Goal: Transaction & Acquisition: Purchase product/service

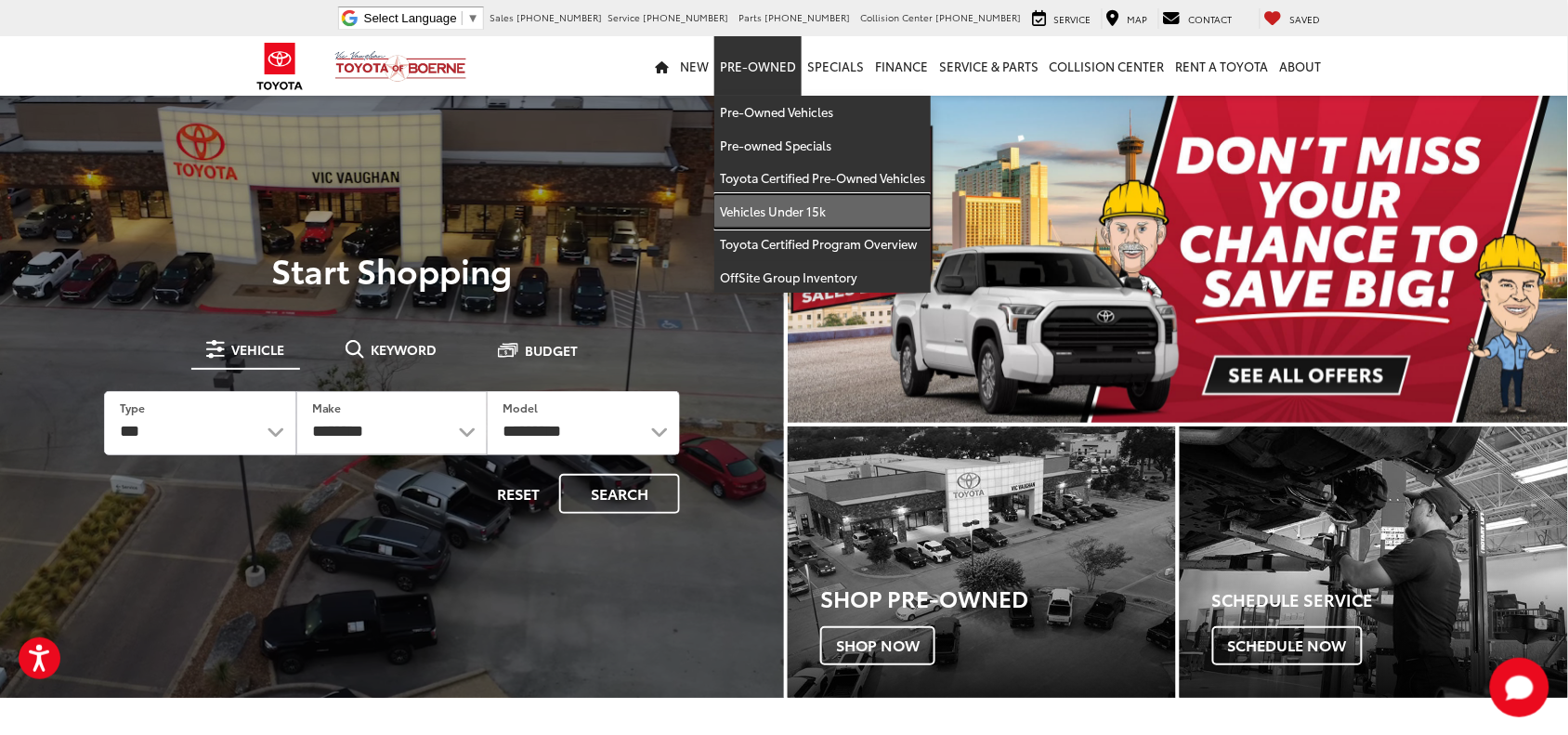
drag, startPoint x: 804, startPoint y: 207, endPoint x: 515, endPoint y: 52, distance: 327.9
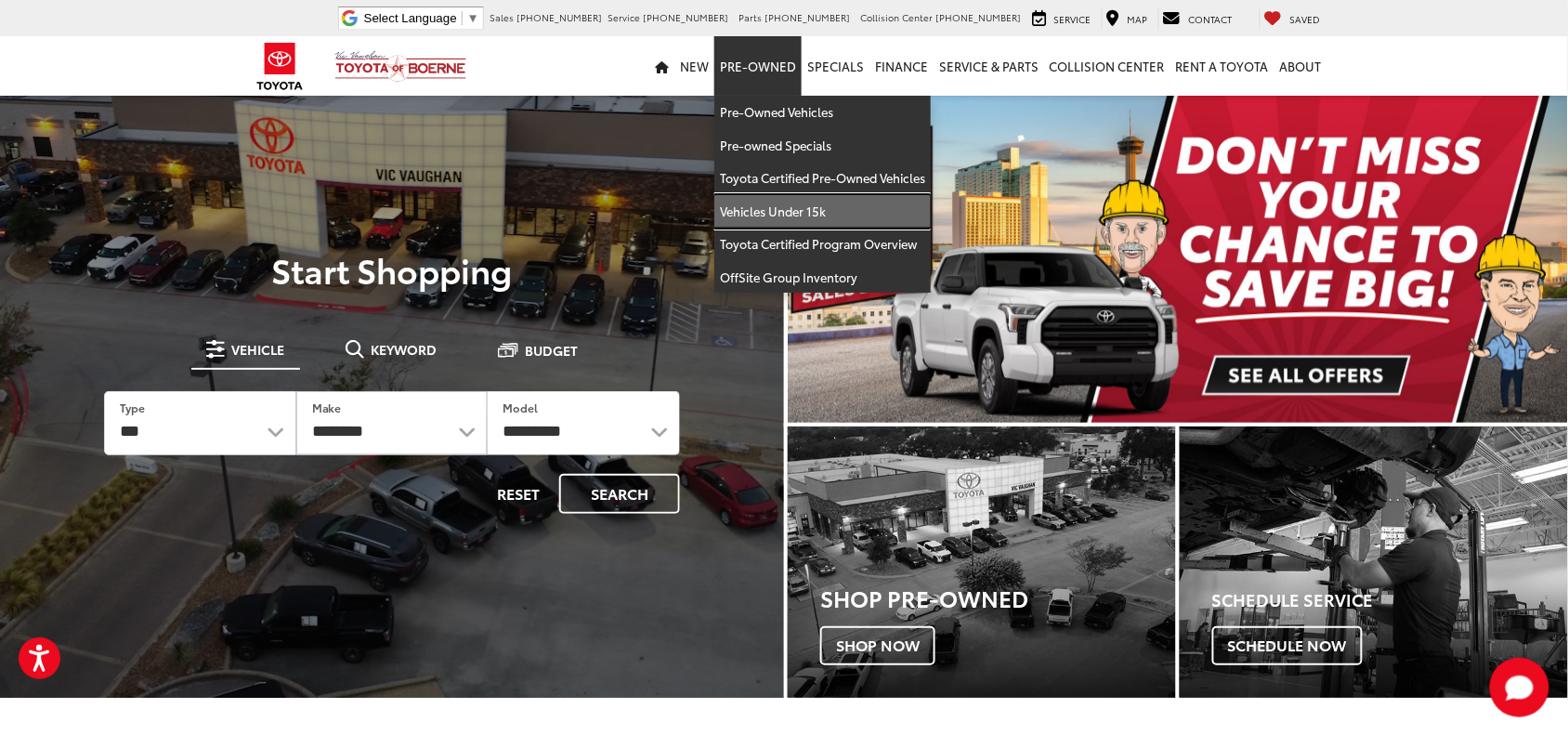
click at [804, 207] on link "Vehicles Under 15k" at bounding box center [822, 212] width 216 height 33
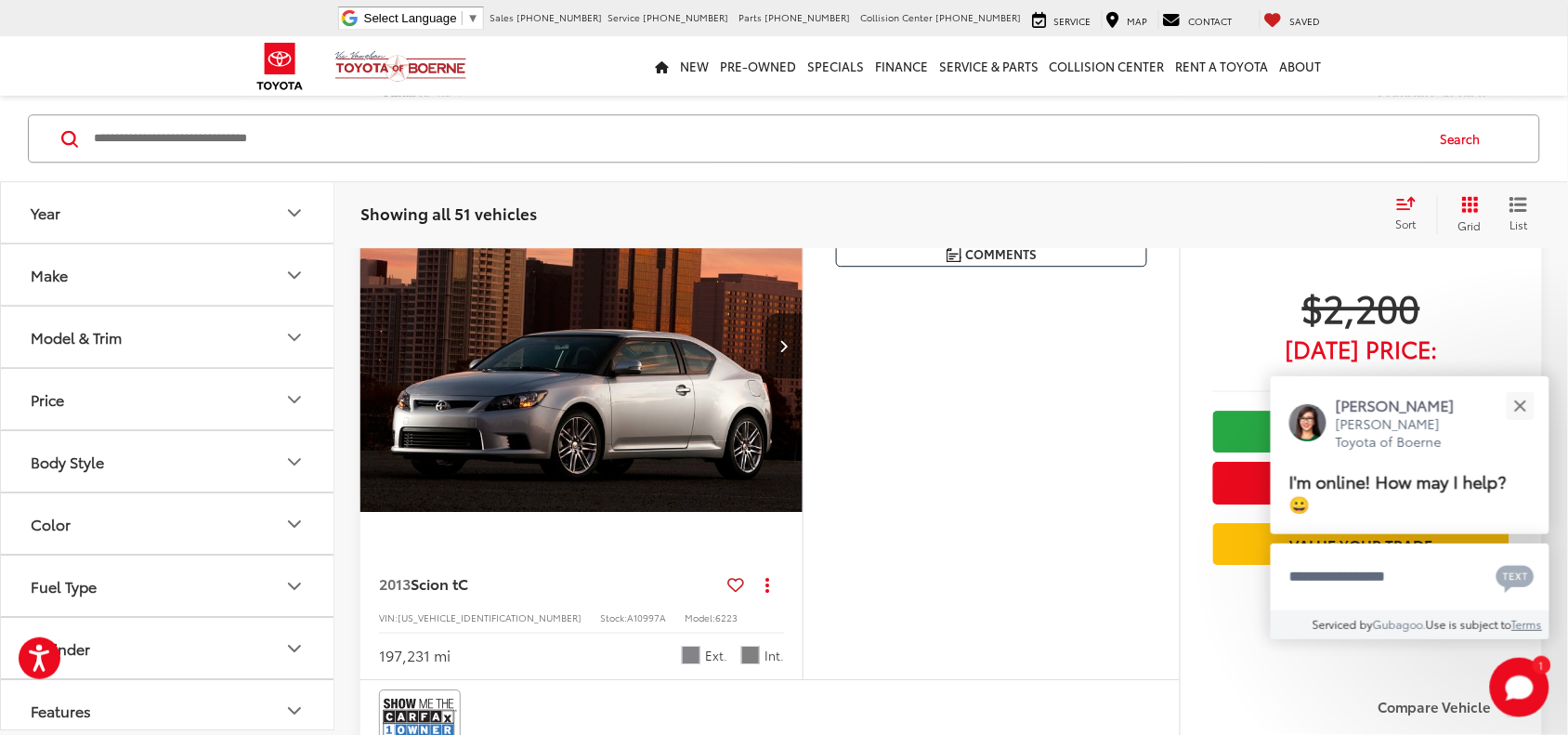
scroll to position [1509, 0]
drag, startPoint x: 564, startPoint y: 141, endPoint x: 531, endPoint y: 160, distance: 38.1
click at [567, 133] on input "Search by Make, Model, or Keyword" at bounding box center [758, 139] width 1331 height 45
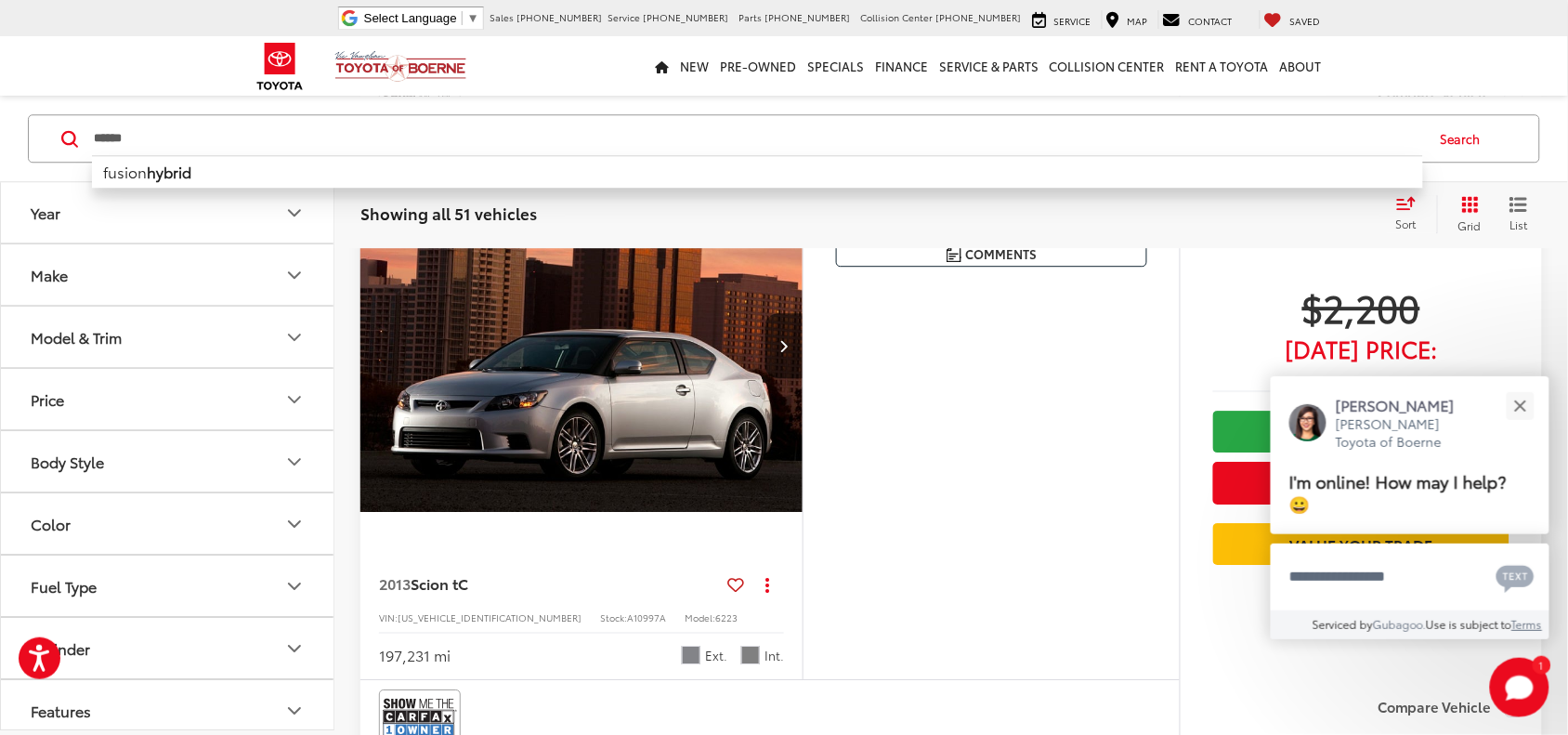
type input "******"
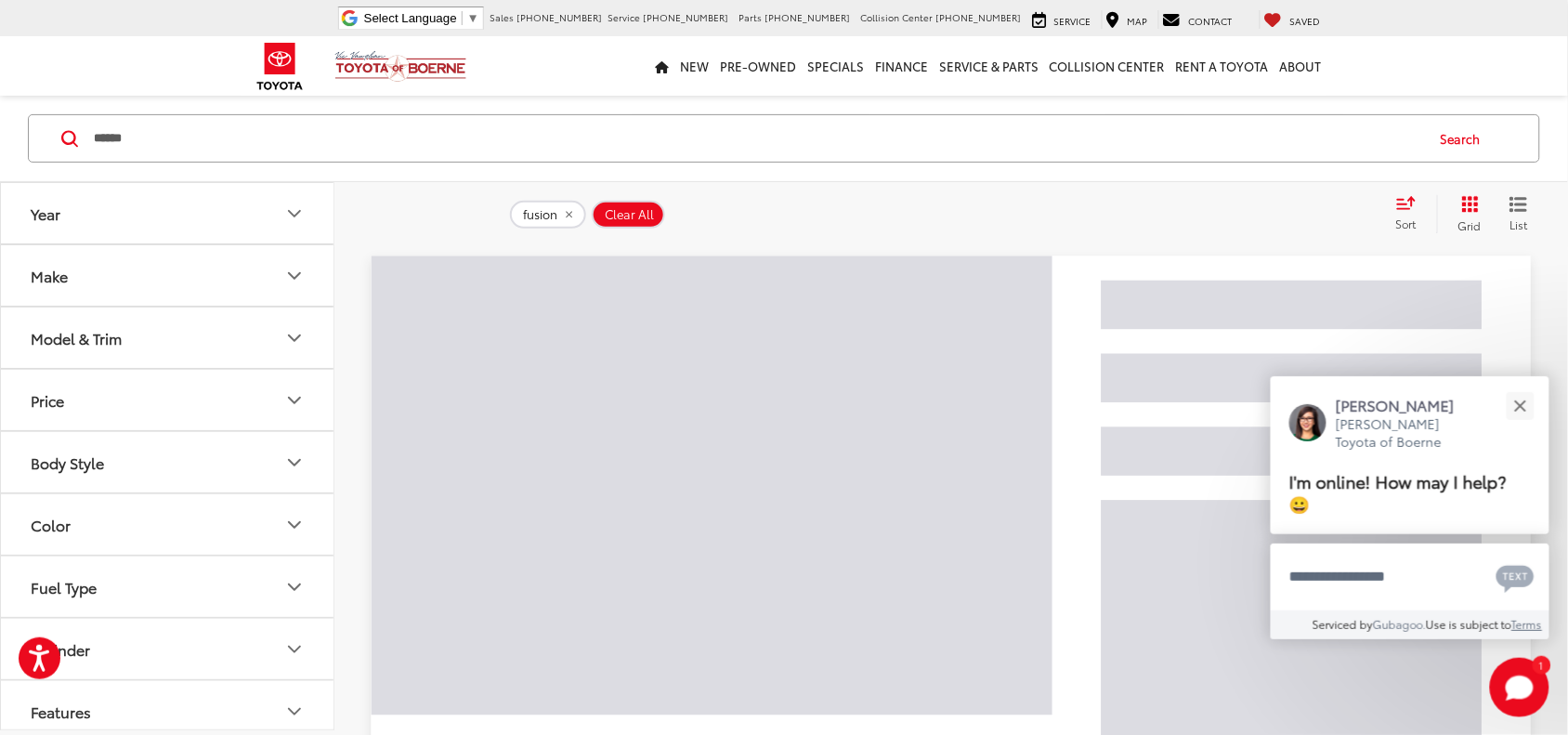
scroll to position [172, 0]
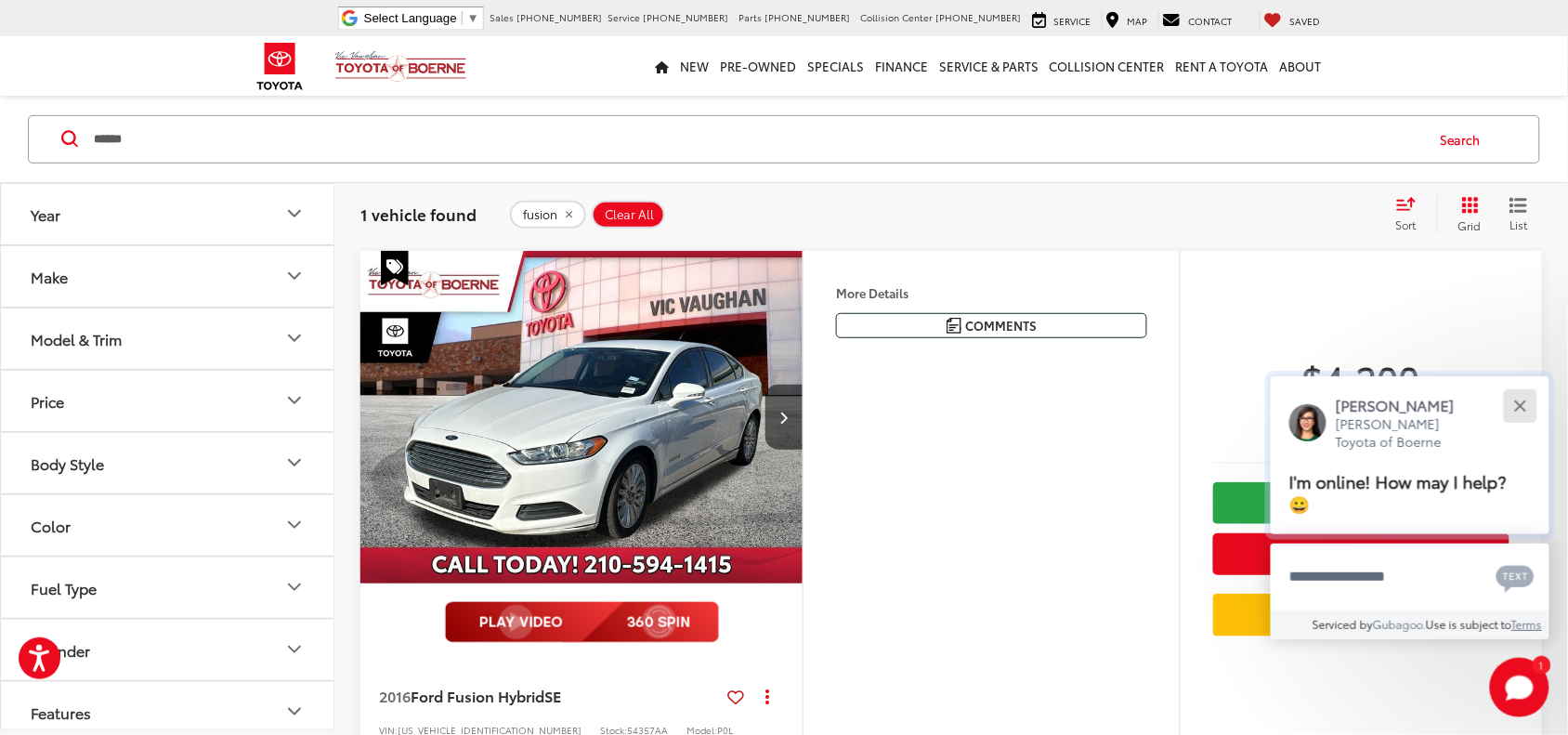
click at [1516, 405] on button "Close" at bounding box center [1520, 405] width 40 height 40
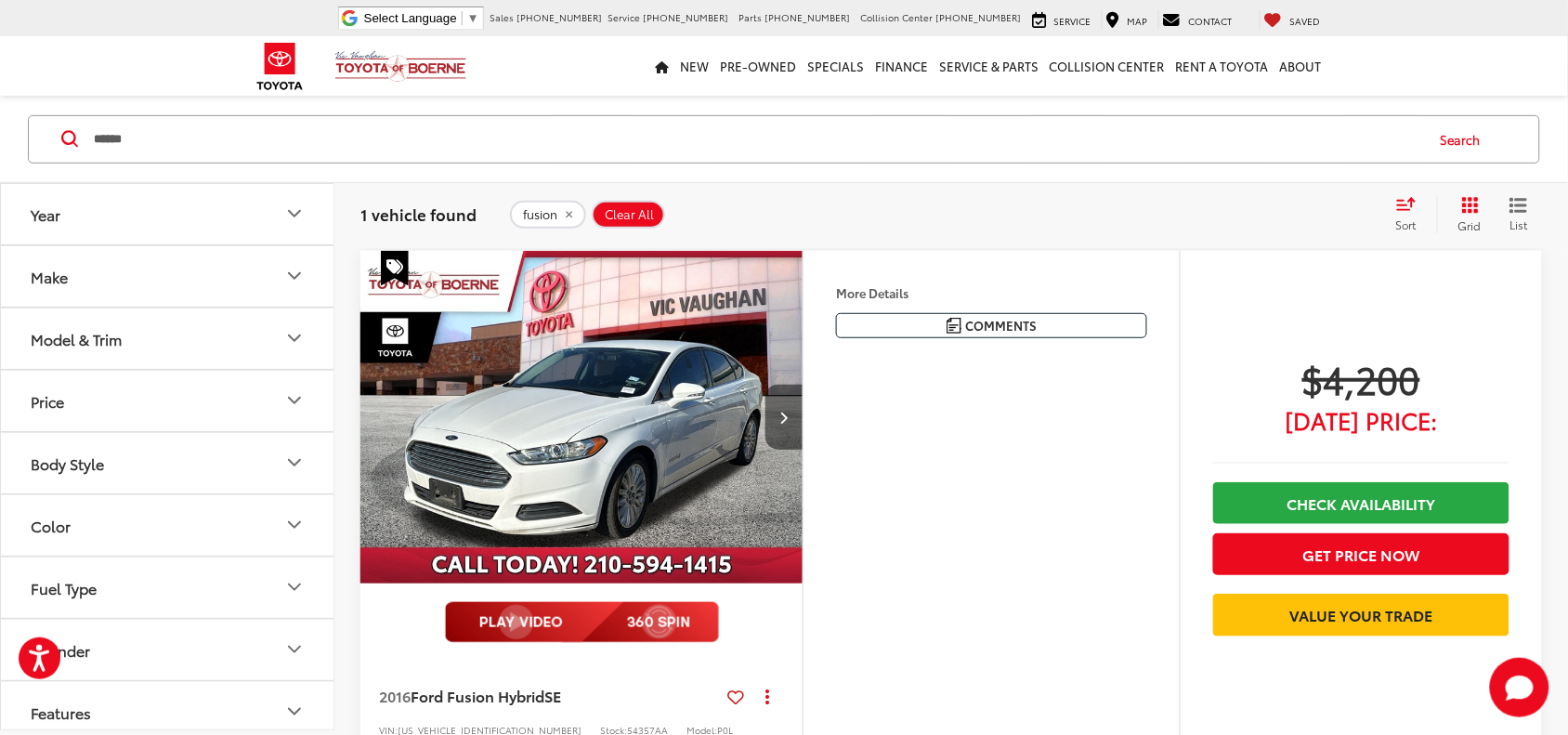
click at [771, 414] on button "Next image" at bounding box center [784, 416] width 37 height 65
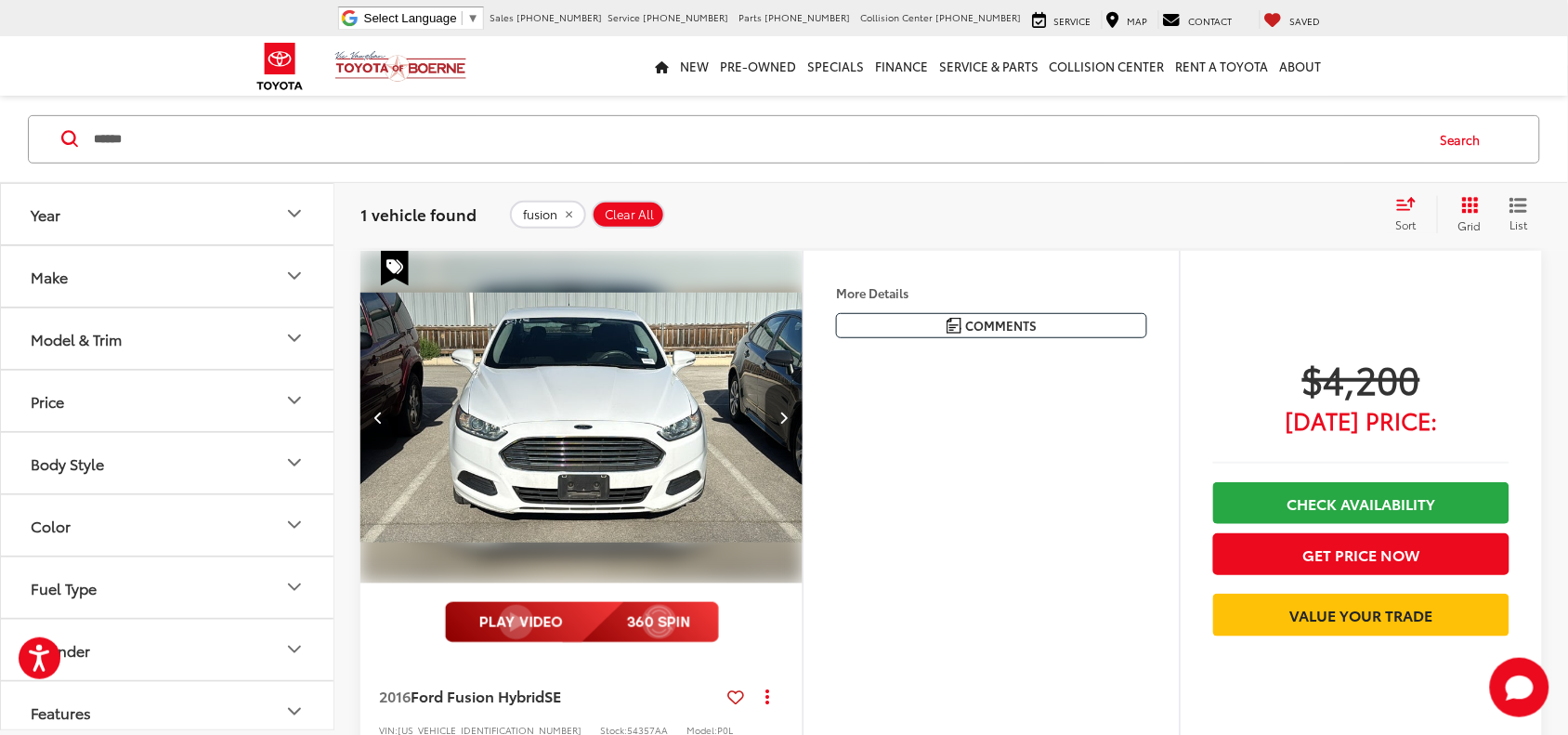
click at [777, 423] on button "Next image" at bounding box center [784, 416] width 37 height 65
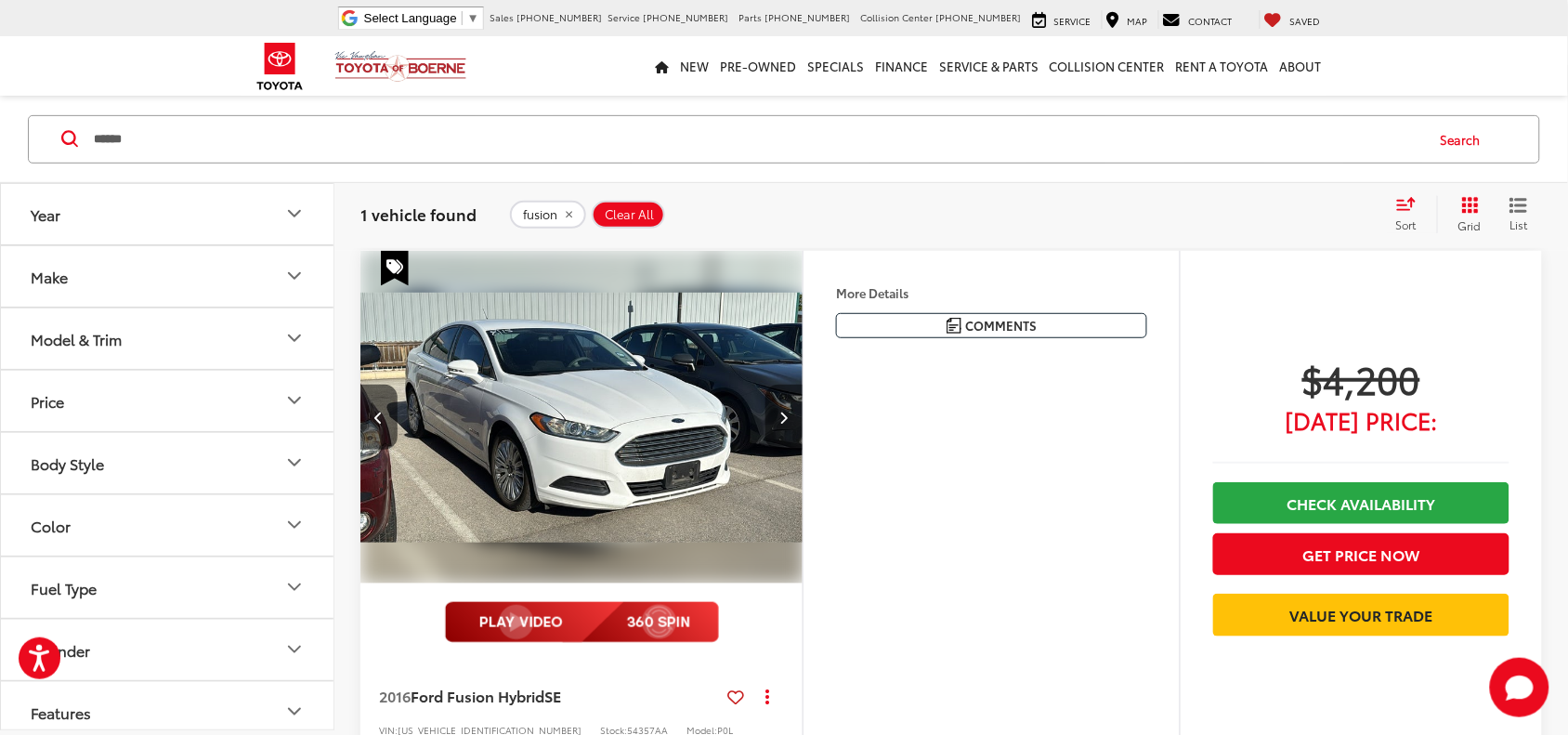
click at [777, 423] on button "Next image" at bounding box center [784, 416] width 37 height 65
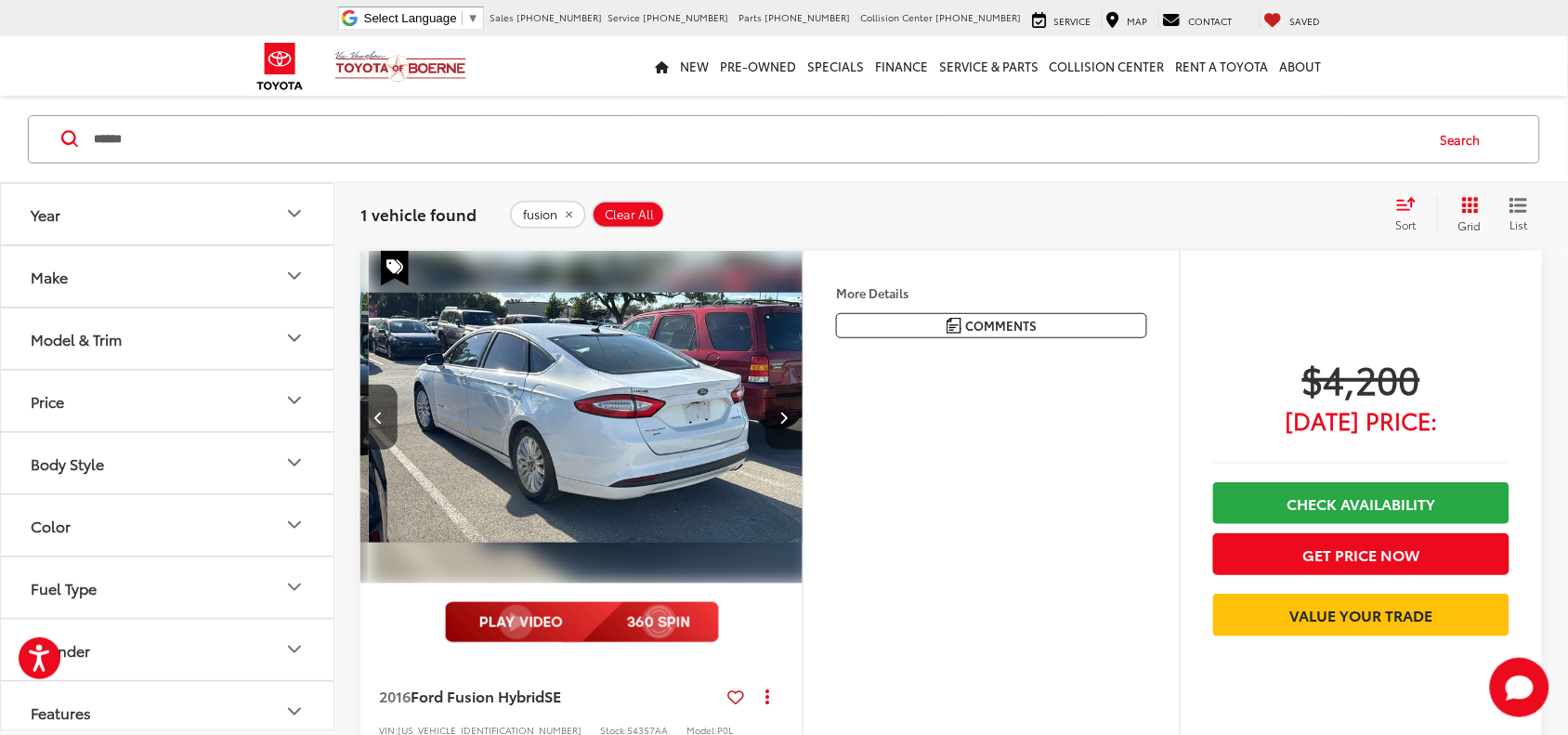
click at [777, 423] on button "Next image" at bounding box center [784, 416] width 37 height 65
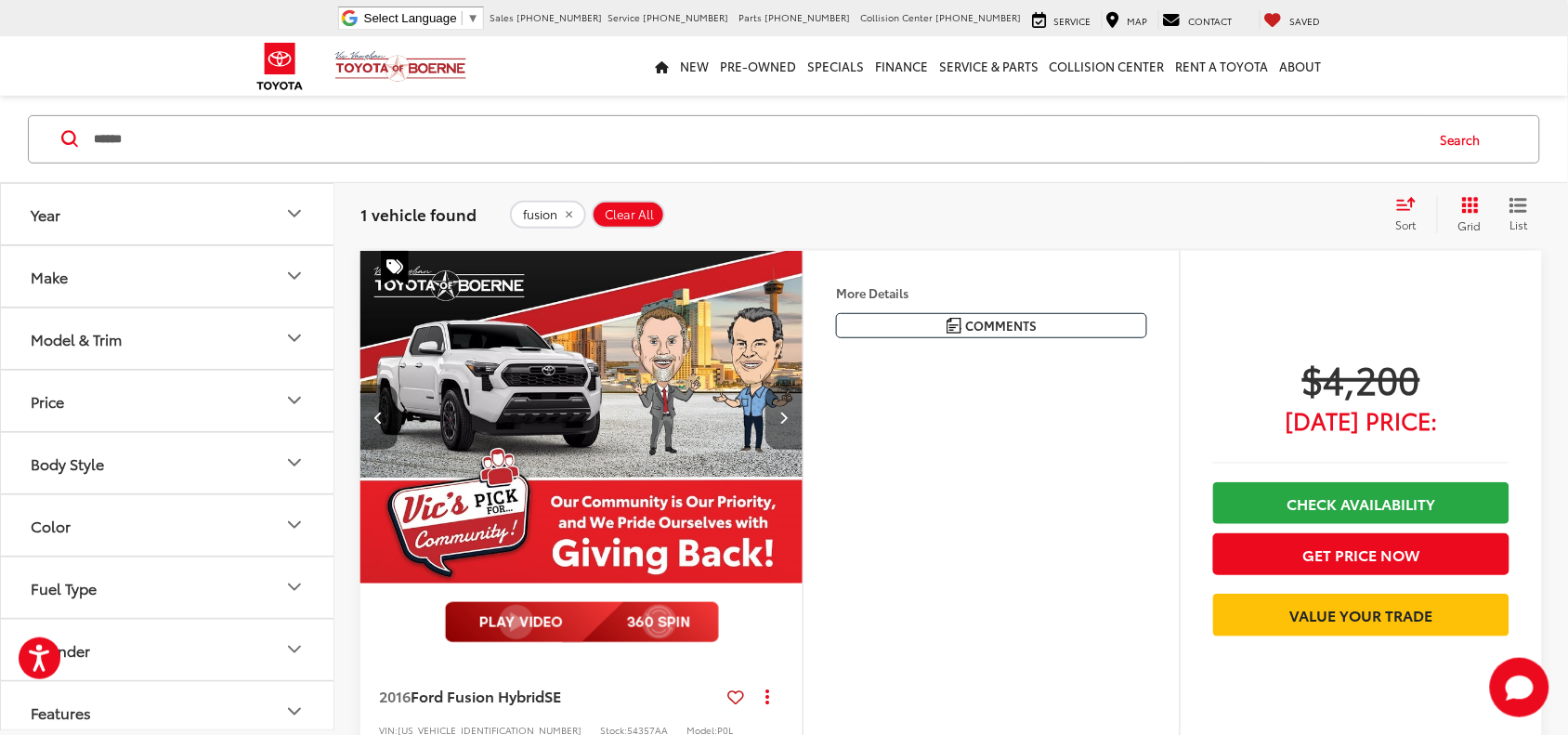
click at [777, 423] on button "Next image" at bounding box center [784, 416] width 37 height 65
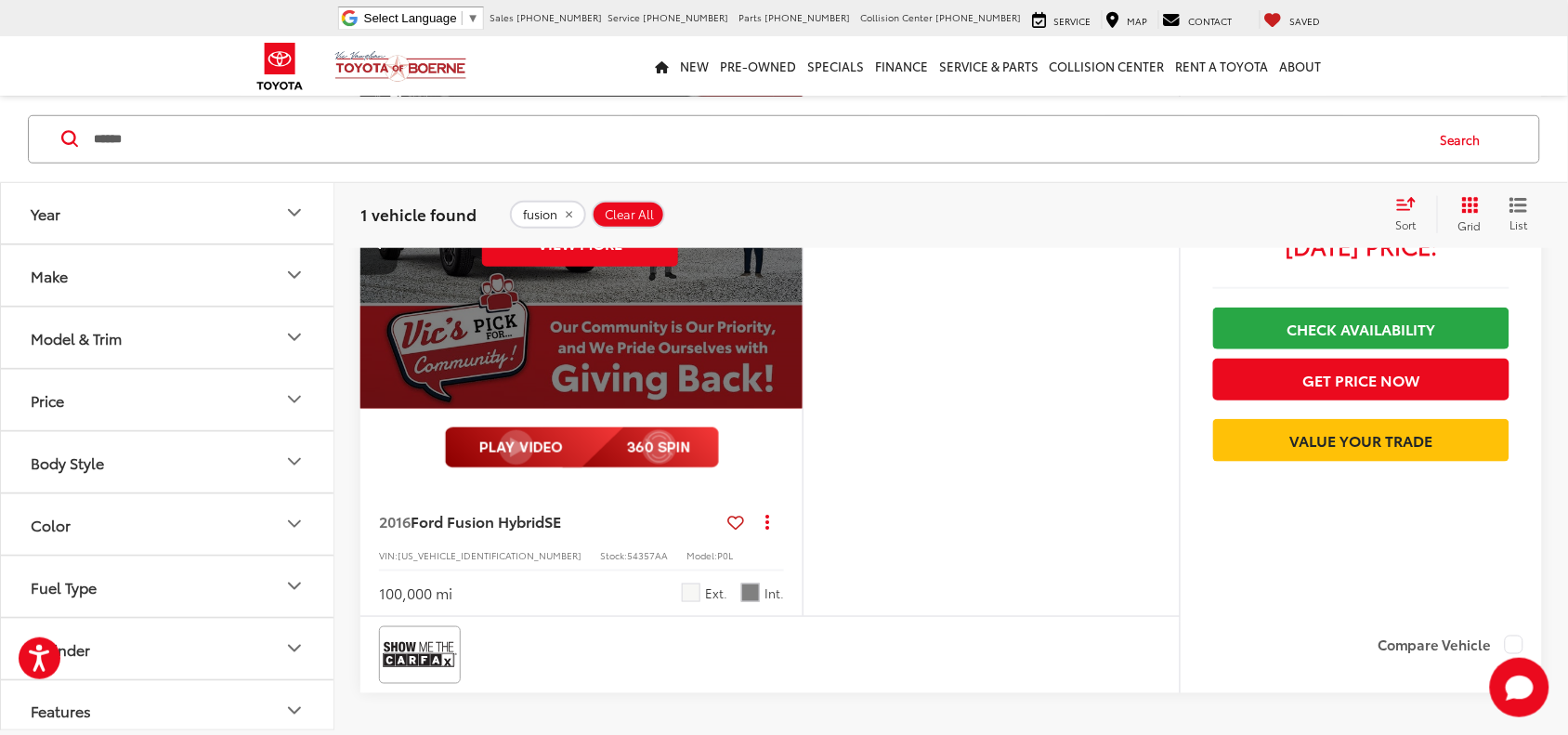
scroll to position [636, 0]
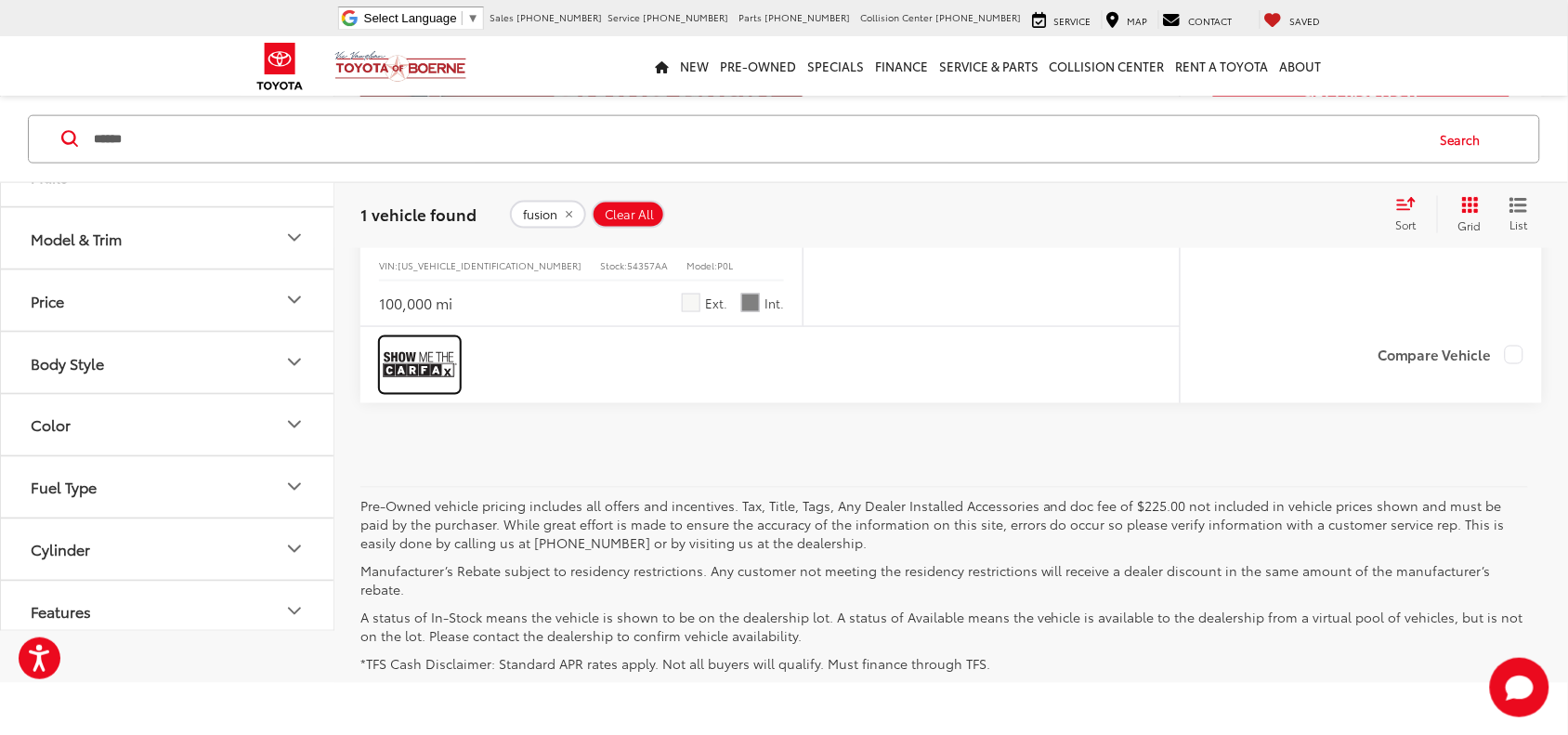
click at [440, 369] on img at bounding box center [420, 365] width 74 height 49
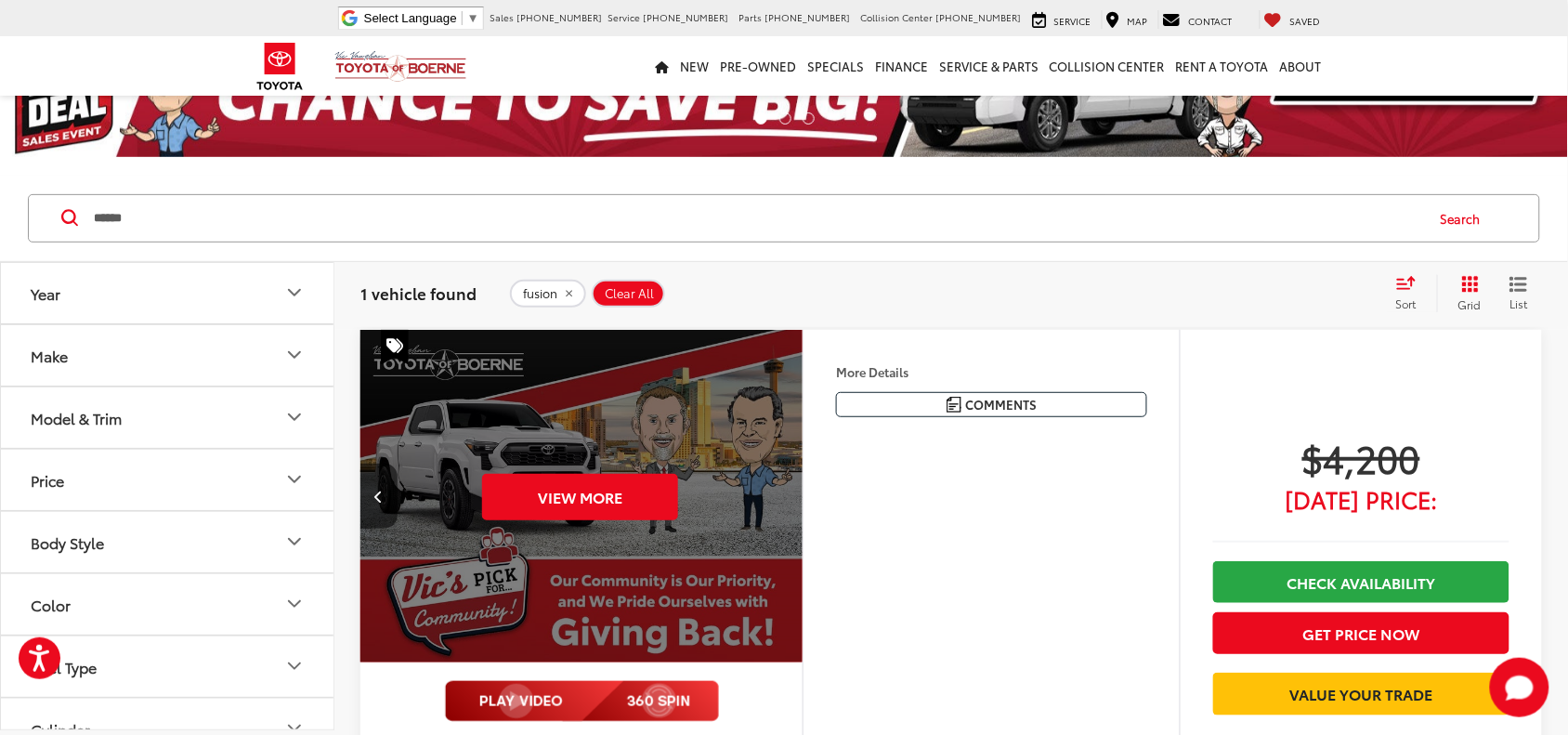
scroll to position [233, 0]
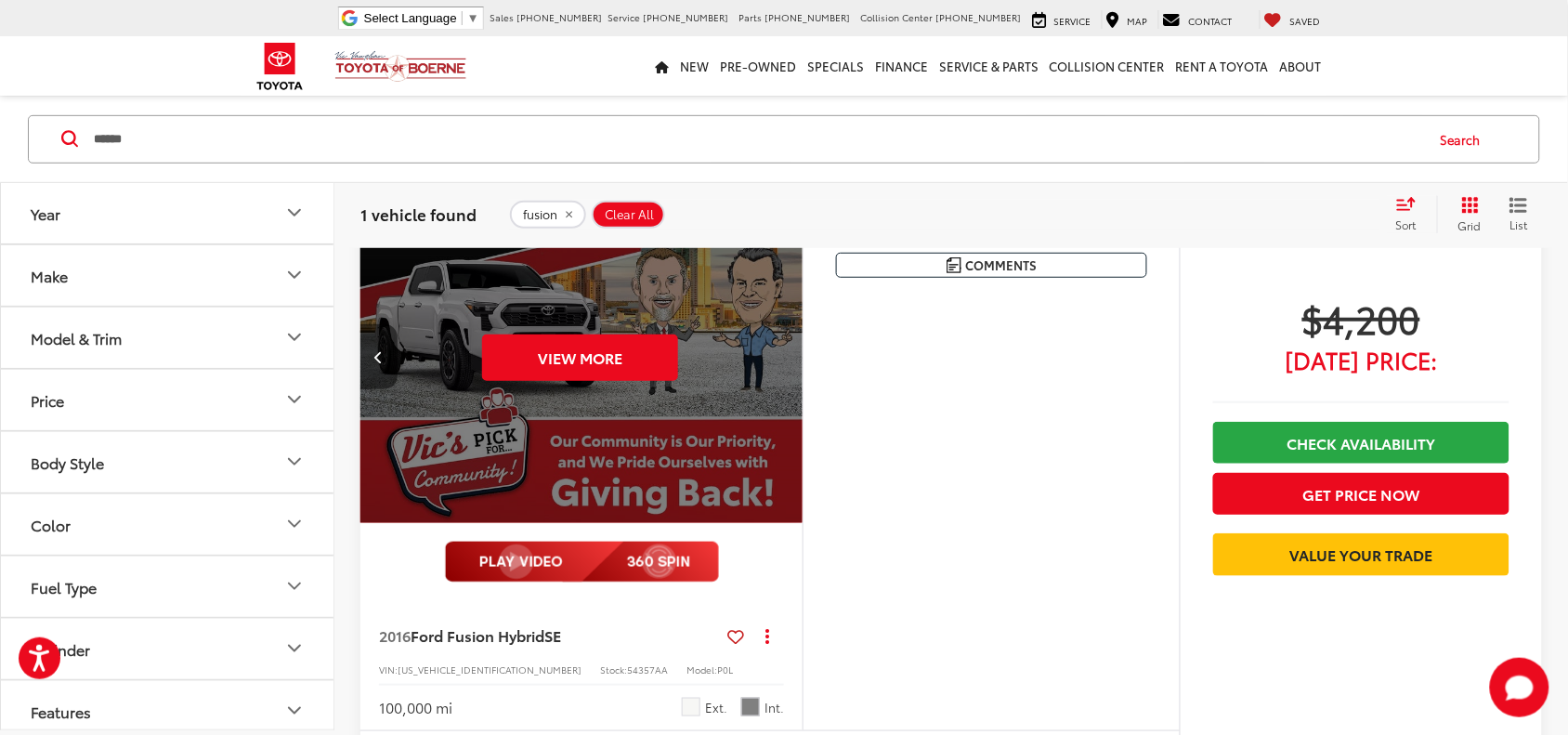
click at [376, 364] on icon "Previous image" at bounding box center [379, 356] width 9 height 13
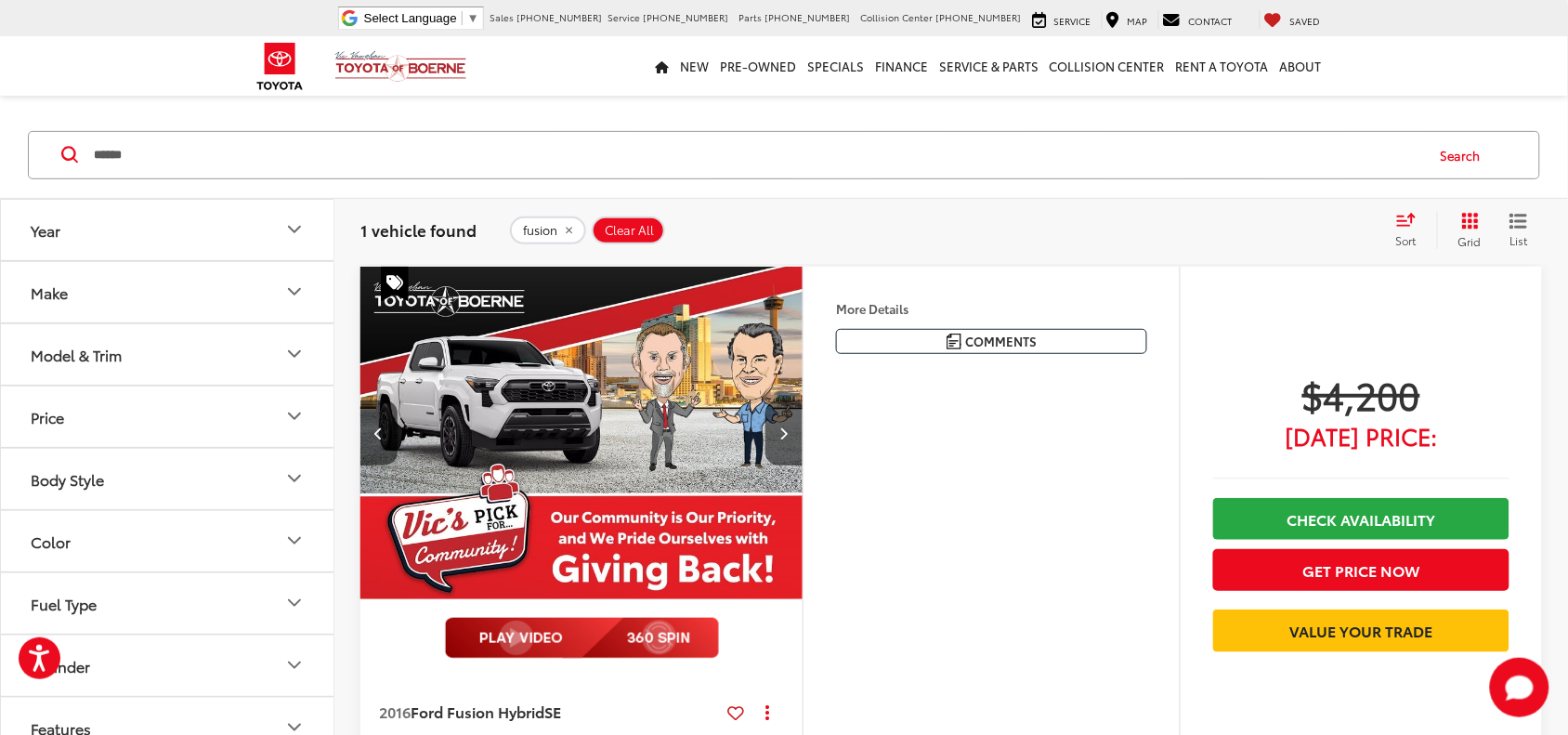
scroll to position [116, 0]
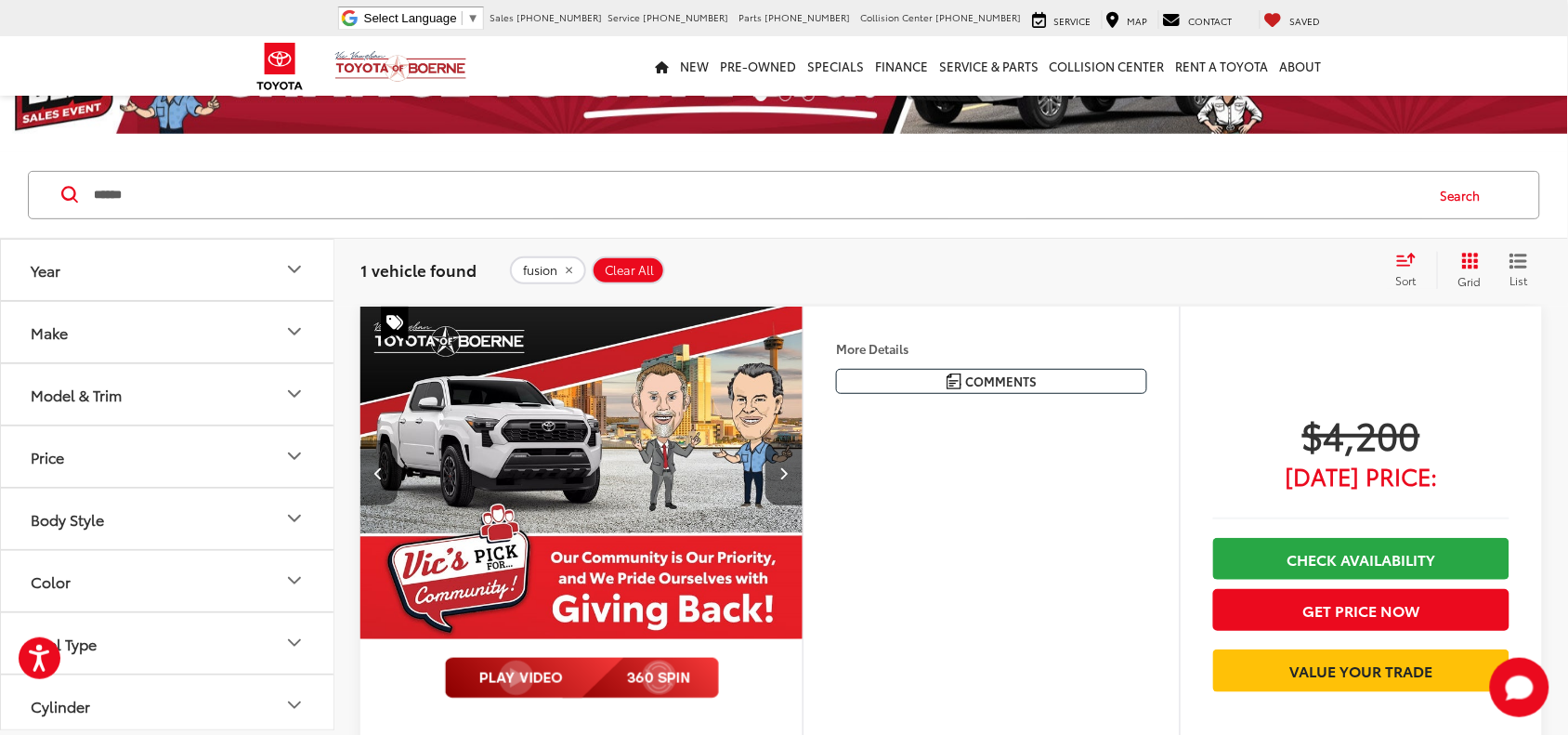
click at [385, 488] on button "Previous image" at bounding box center [379, 472] width 37 height 65
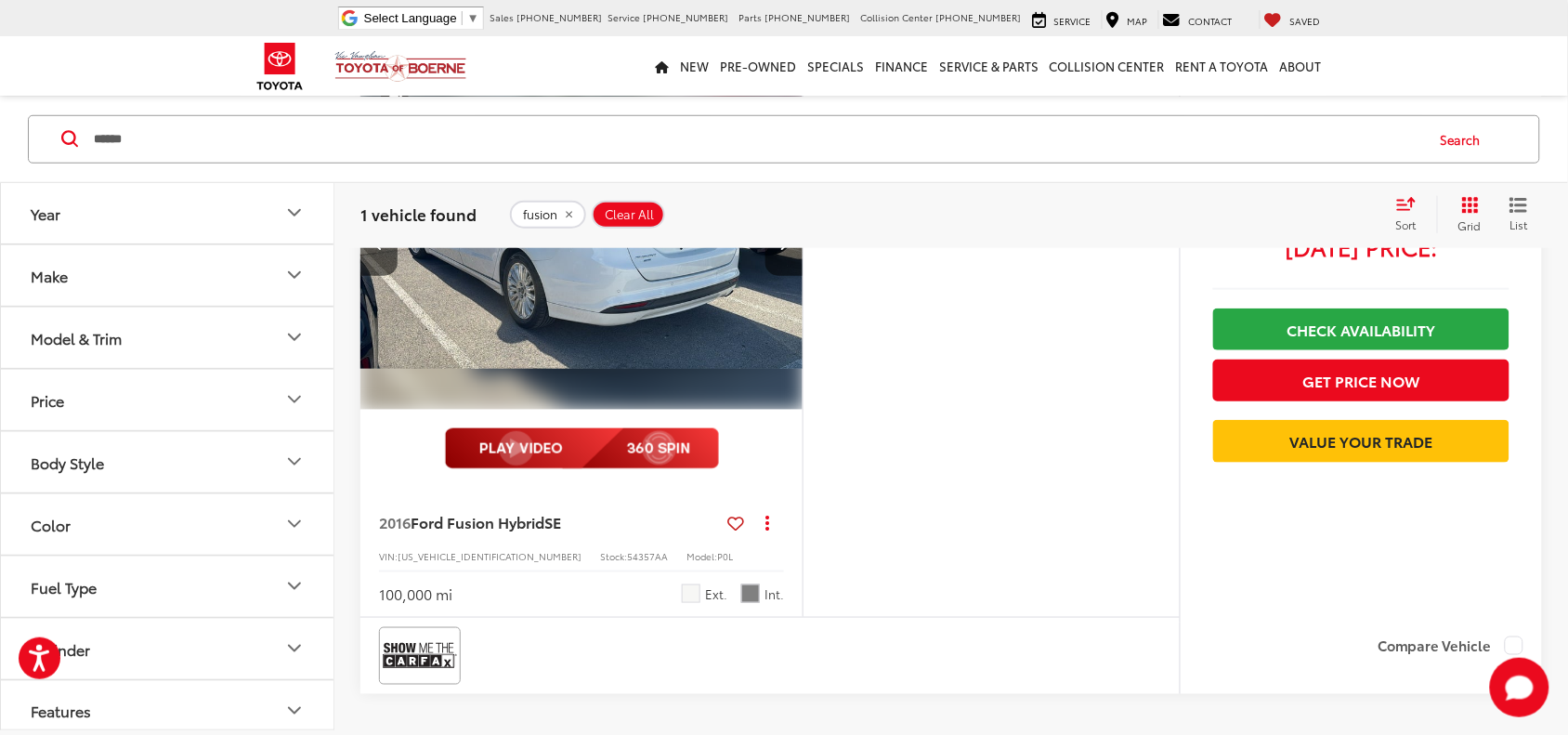
scroll to position [348, 0]
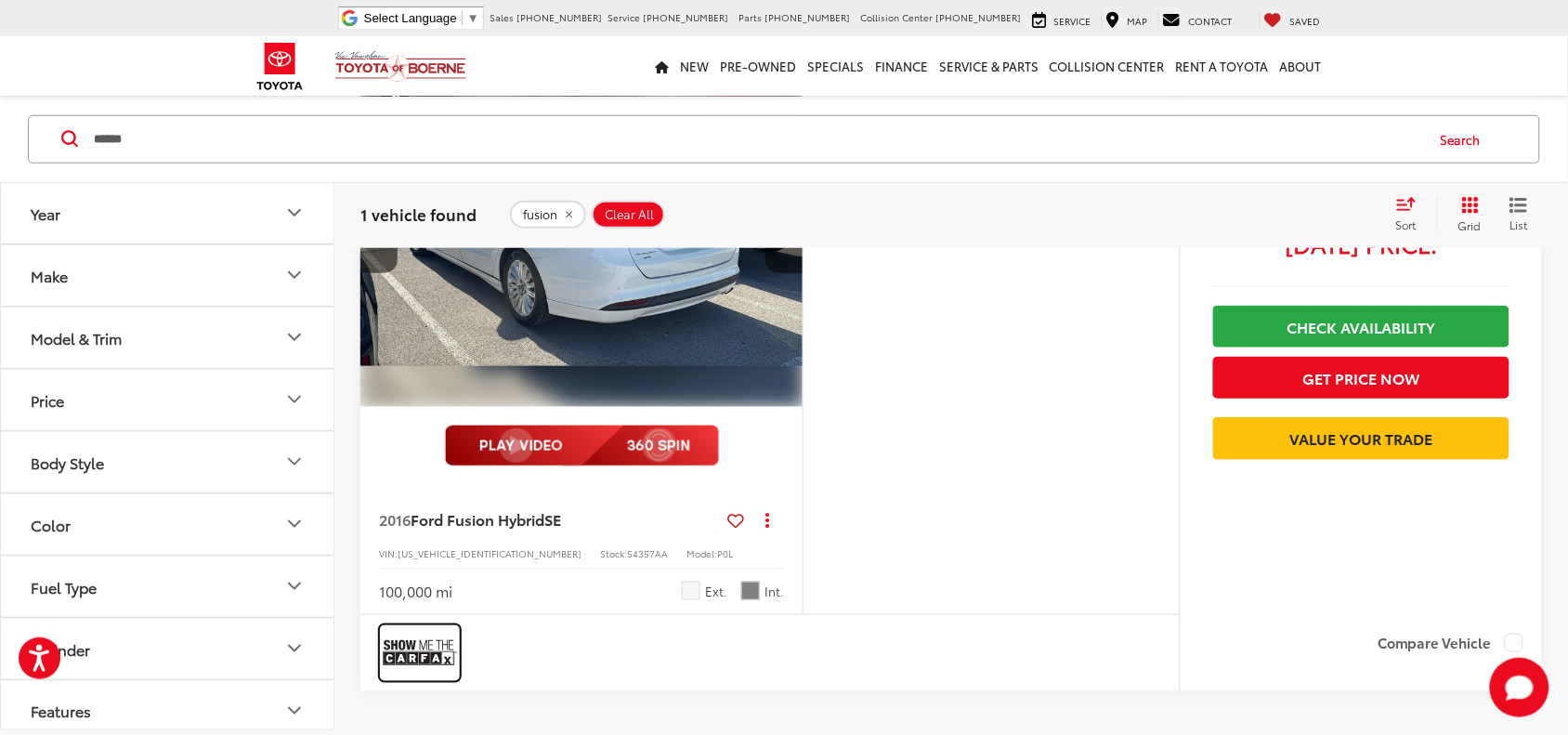
click at [421, 651] on img at bounding box center [420, 652] width 74 height 49
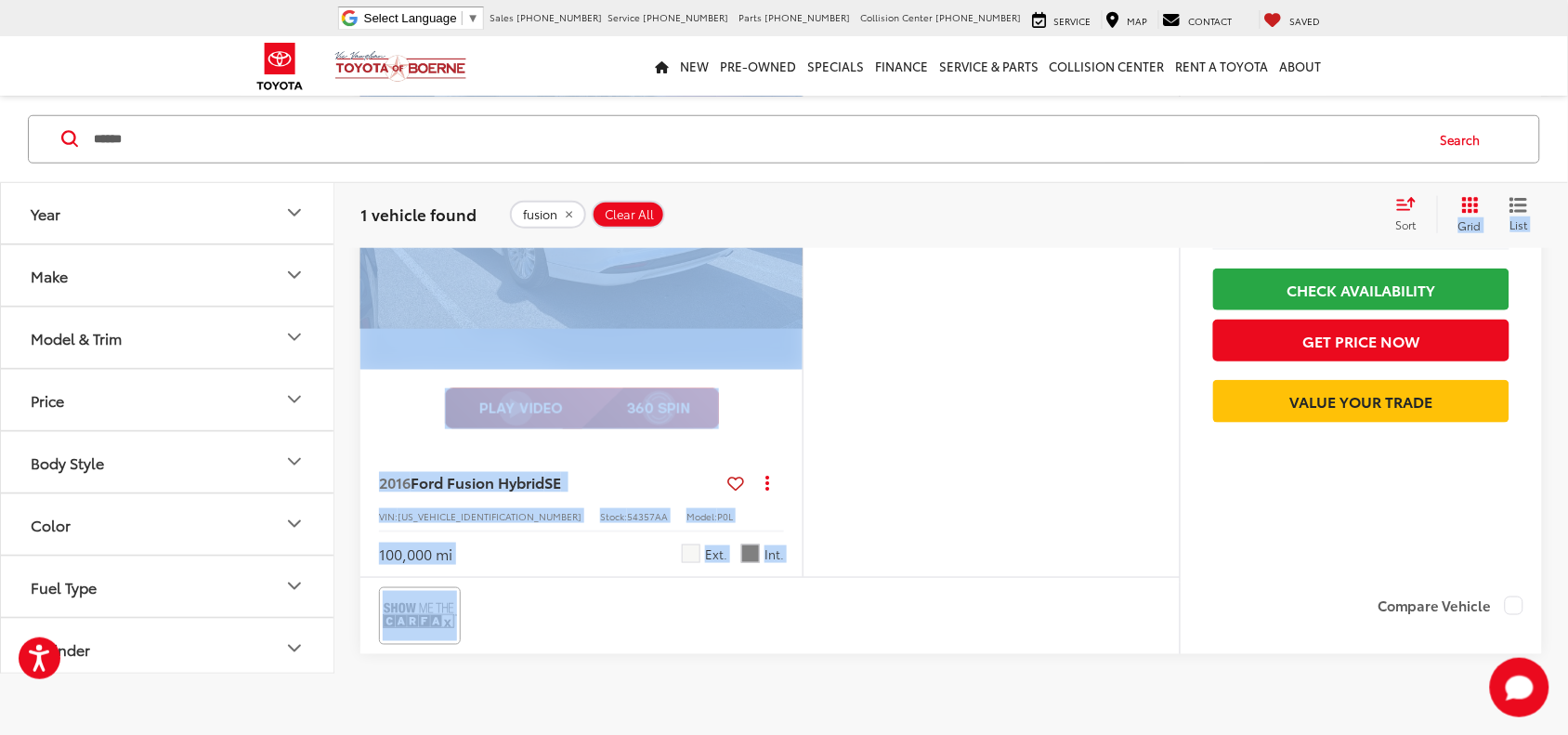
scroll to position [776, 0]
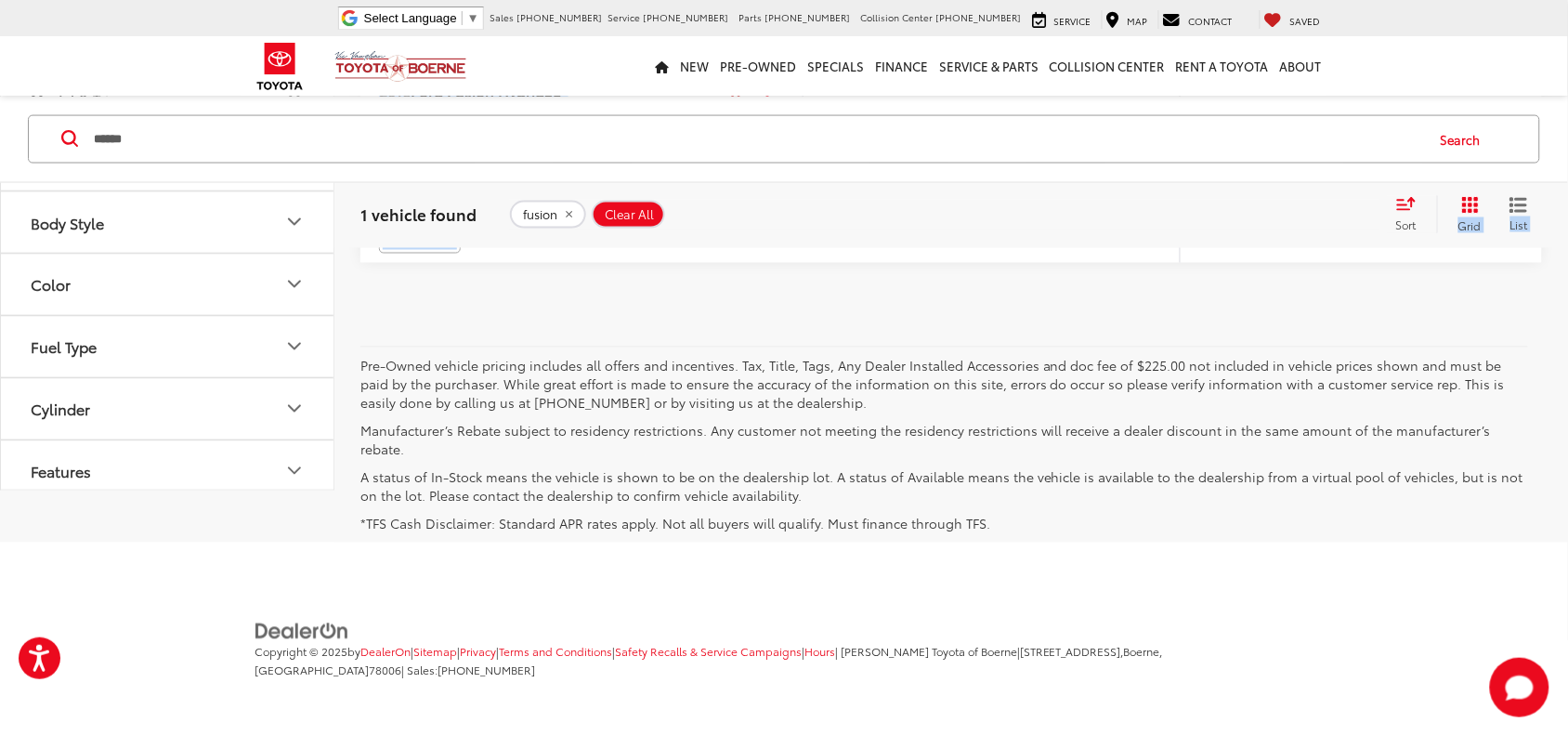
drag, startPoint x: 1183, startPoint y: 289, endPoint x: 1194, endPoint y: 299, distance: 14.9
click at [1194, 299] on div "Year Make Model & Trim Price * — ****** 0 21000 Special Offers Only Only show v…" at bounding box center [784, 17] width 1568 height 1051
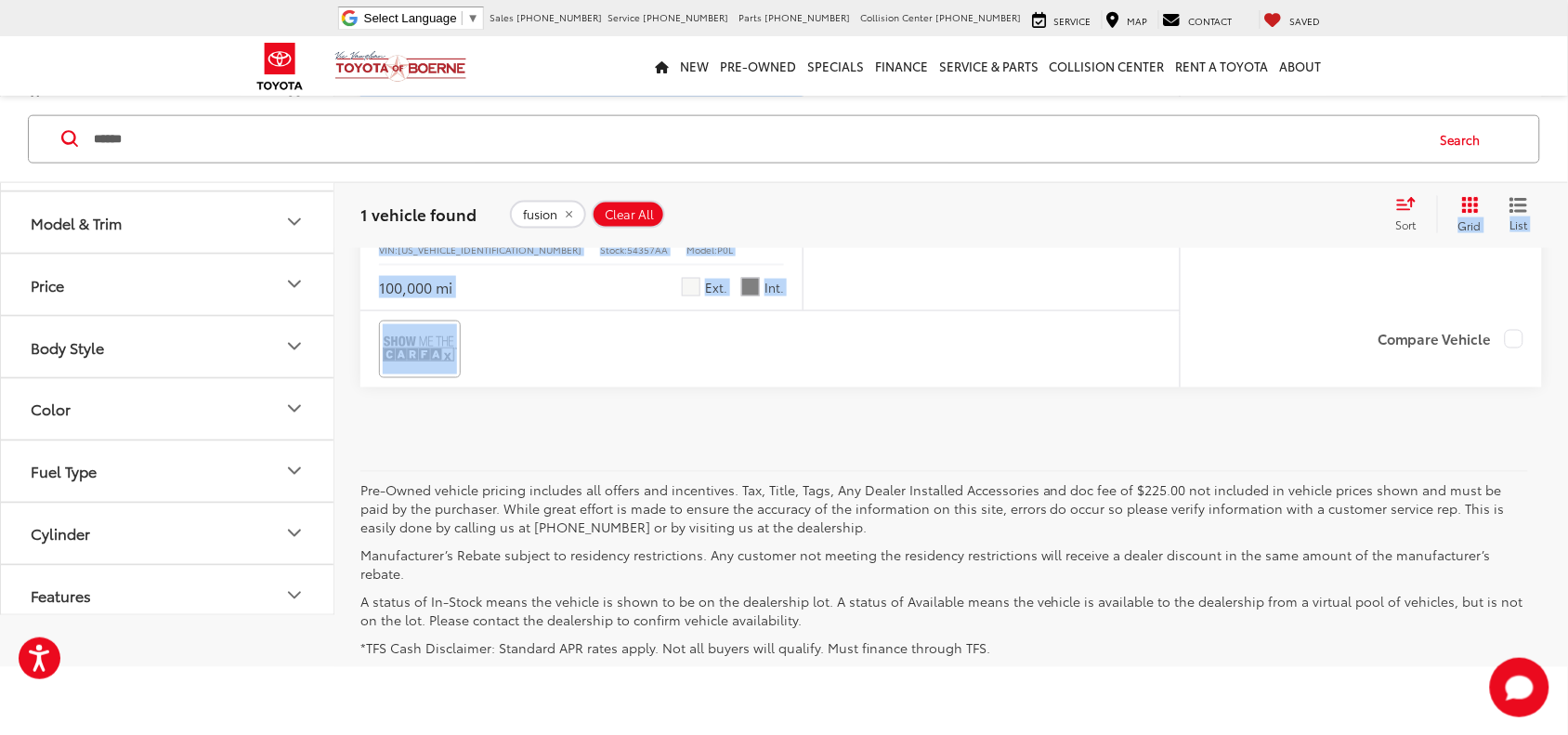
scroll to position [544, 0]
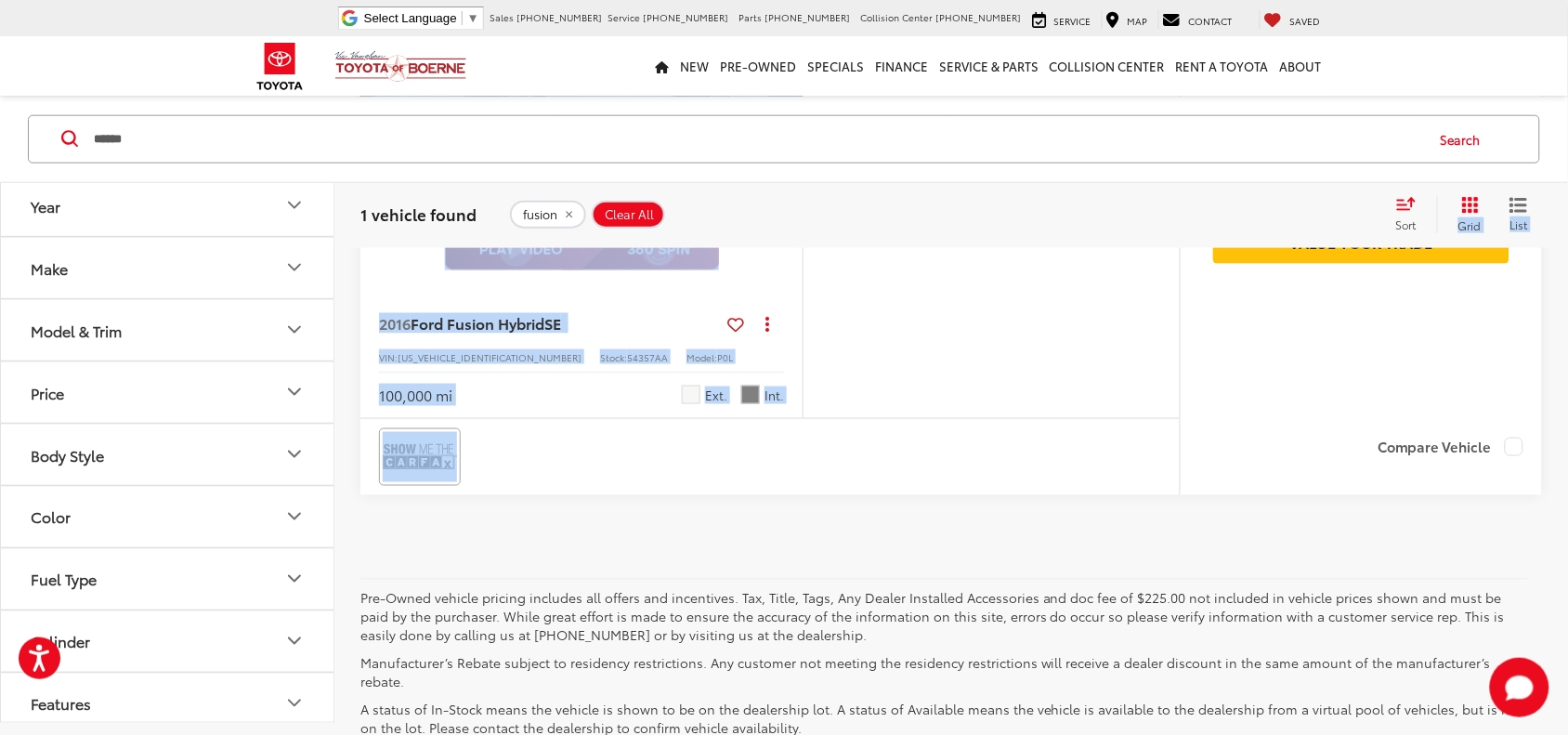
click at [1276, 564] on div "View More 2016 Ford Fusion Hybrid SE Copy Link Share Print View Details VIN: 3F…" at bounding box center [951, 224] width 1182 height 691
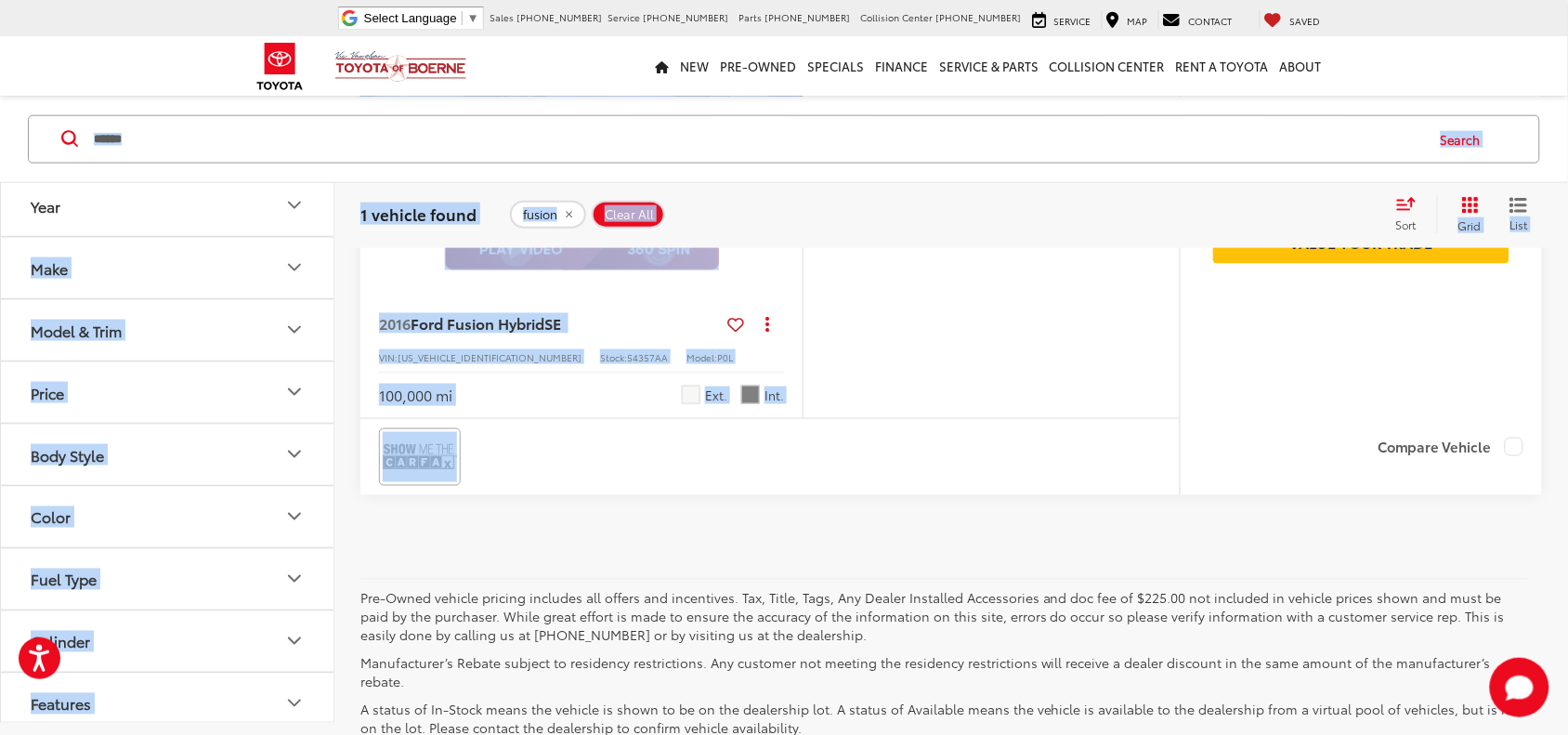
drag, startPoint x: 1505, startPoint y: 546, endPoint x: 332, endPoint y: 188, distance: 1226.4
click at [332, 188] on div "Year Make Model & Trim Price * — ****** 0 21000 Special Offers Only Only show v…" at bounding box center [784, 249] width 1568 height 1051
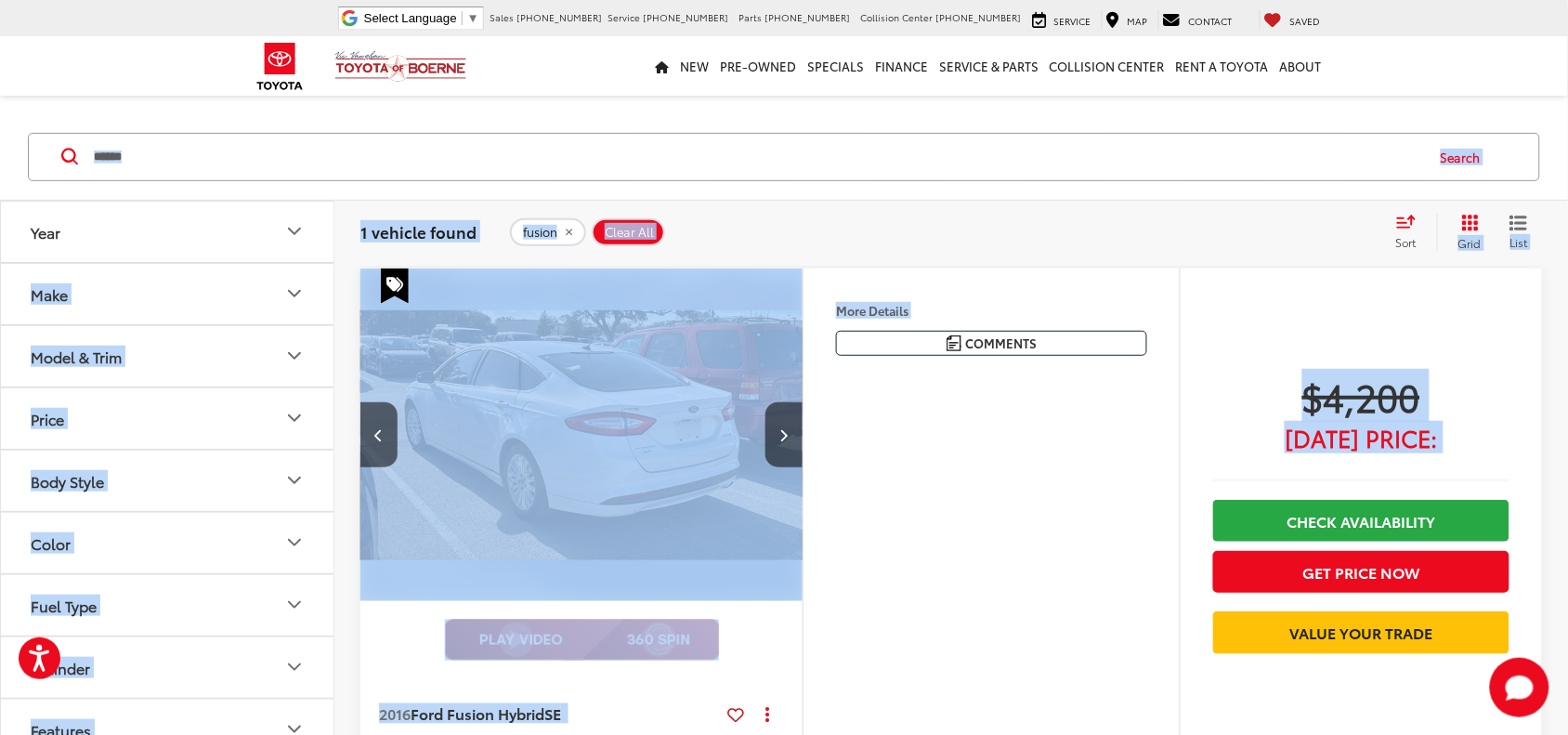
scroll to position [80, 0]
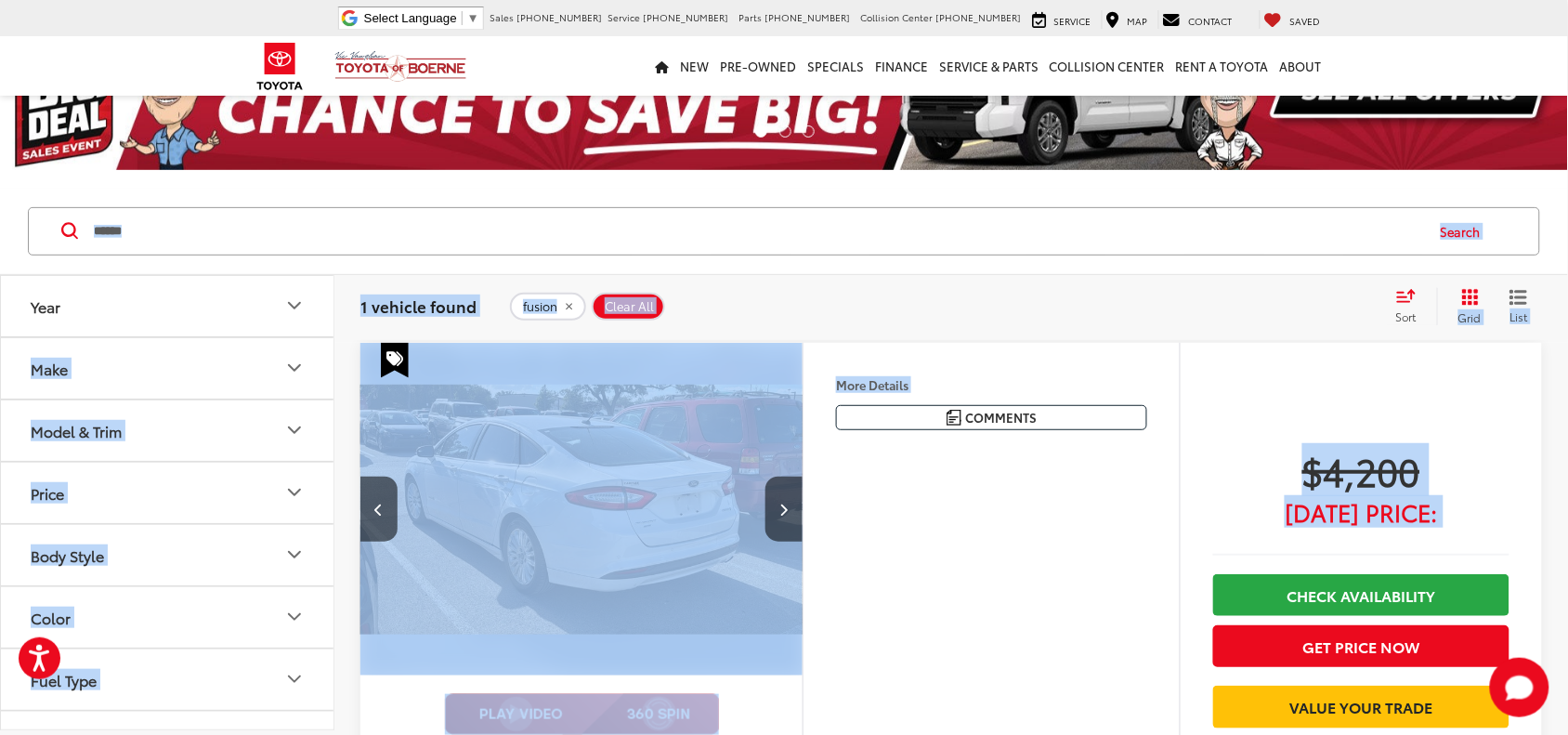
click at [344, 285] on div "1 vehicle found fusion Clear All + 0 test Sort Price: High to Low Price: Low to…" at bounding box center [951, 306] width 1234 height 66
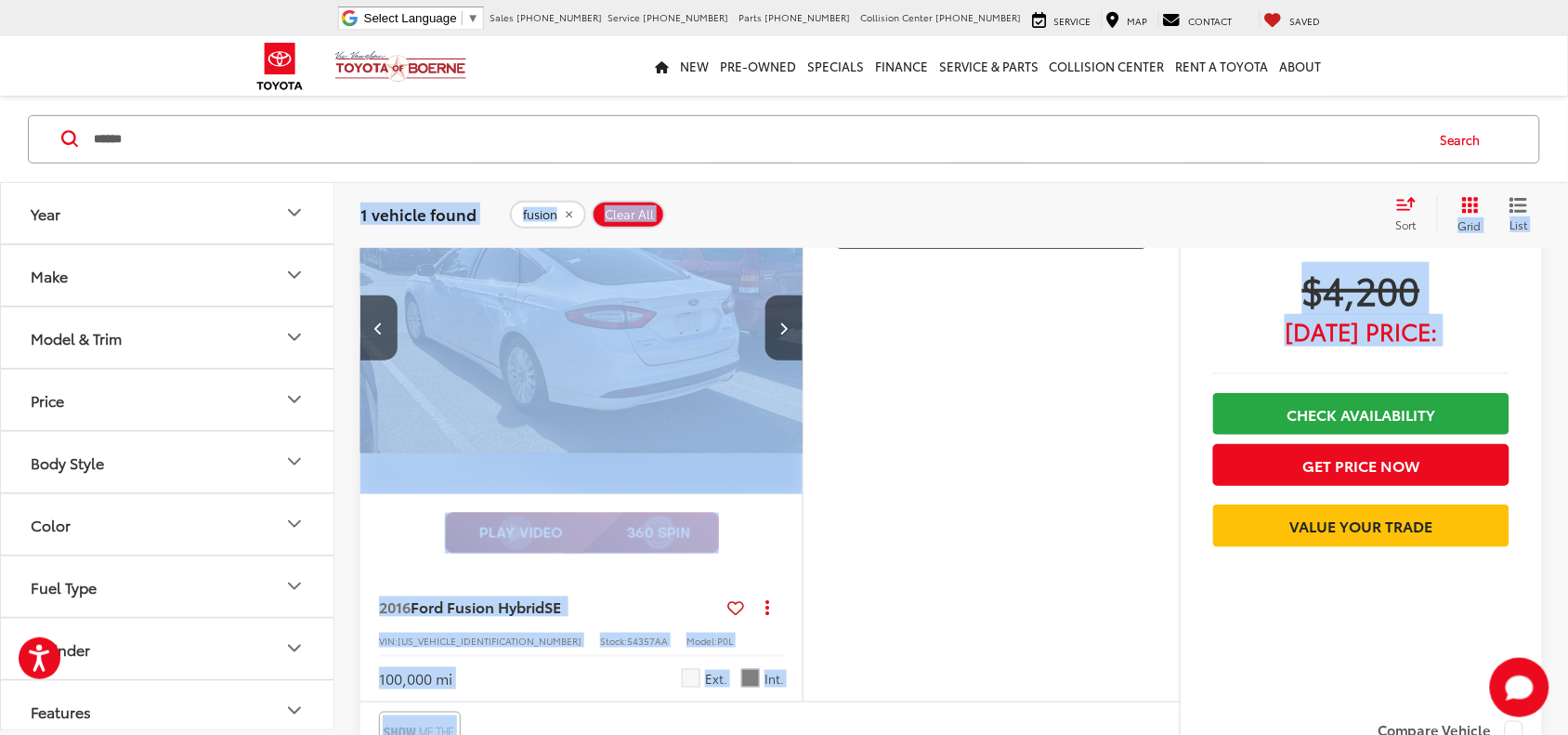
scroll to position [535, 0]
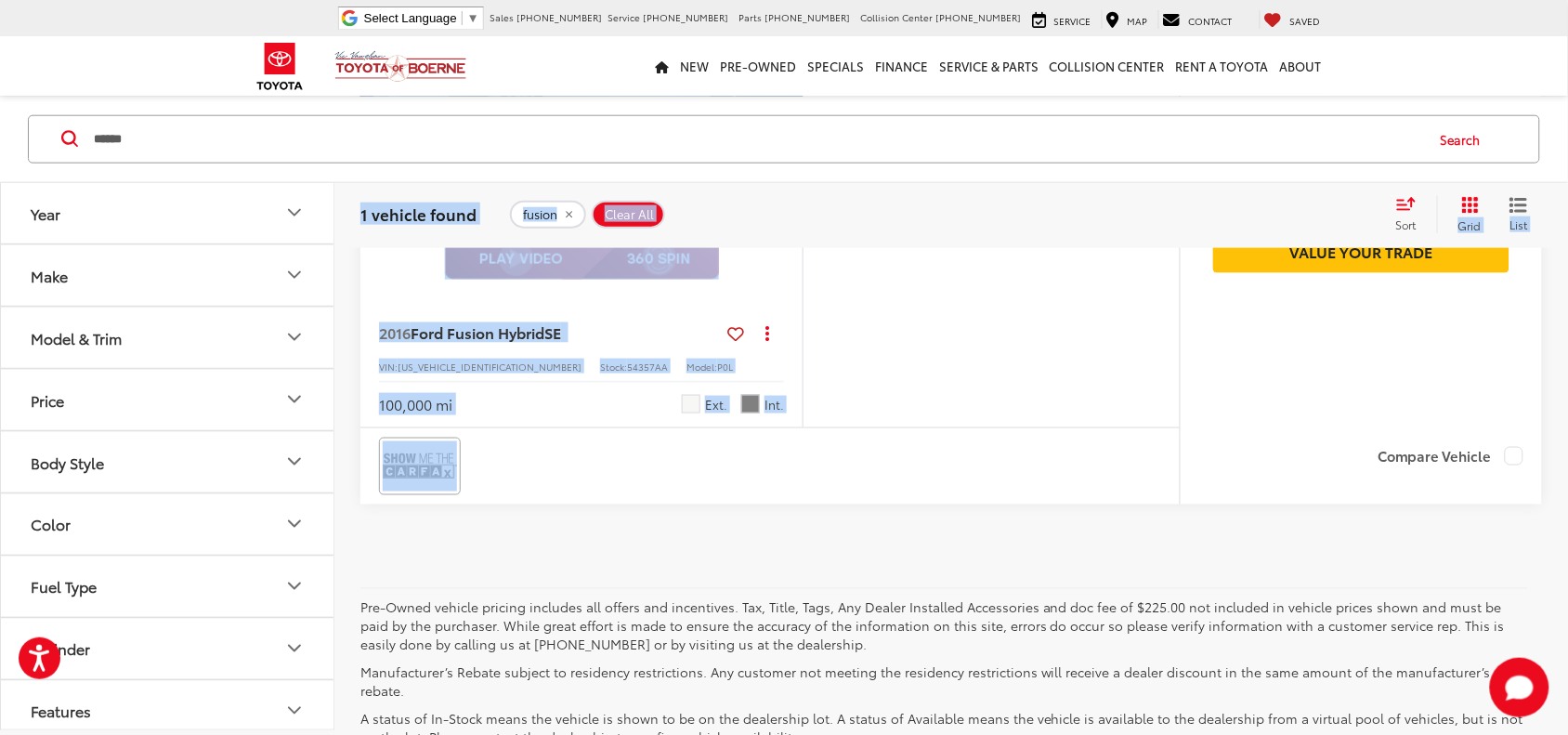
drag, startPoint x: 447, startPoint y: 355, endPoint x: 1545, endPoint y: 470, distance: 1104.0
click at [1545, 470] on div "Year Make Model & Trim Price * — ****** 0 21000 Special Offers Only Only show v…" at bounding box center [784, 258] width 1568 height 1051
click at [1553, 489] on div "View More 2016 Ford Fusion Hybrid SE Copy Link Share Print View Details VIN: 3F…" at bounding box center [951, 335] width 1234 height 896
drag, startPoint x: 1553, startPoint y: 489, endPoint x: 497, endPoint y: 228, distance: 1087.8
click at [535, 252] on div "View More 2016 Ford Fusion Hybrid SE Copy Link Share Print View Details VIN: 3F…" at bounding box center [951, 335] width 1234 height 896
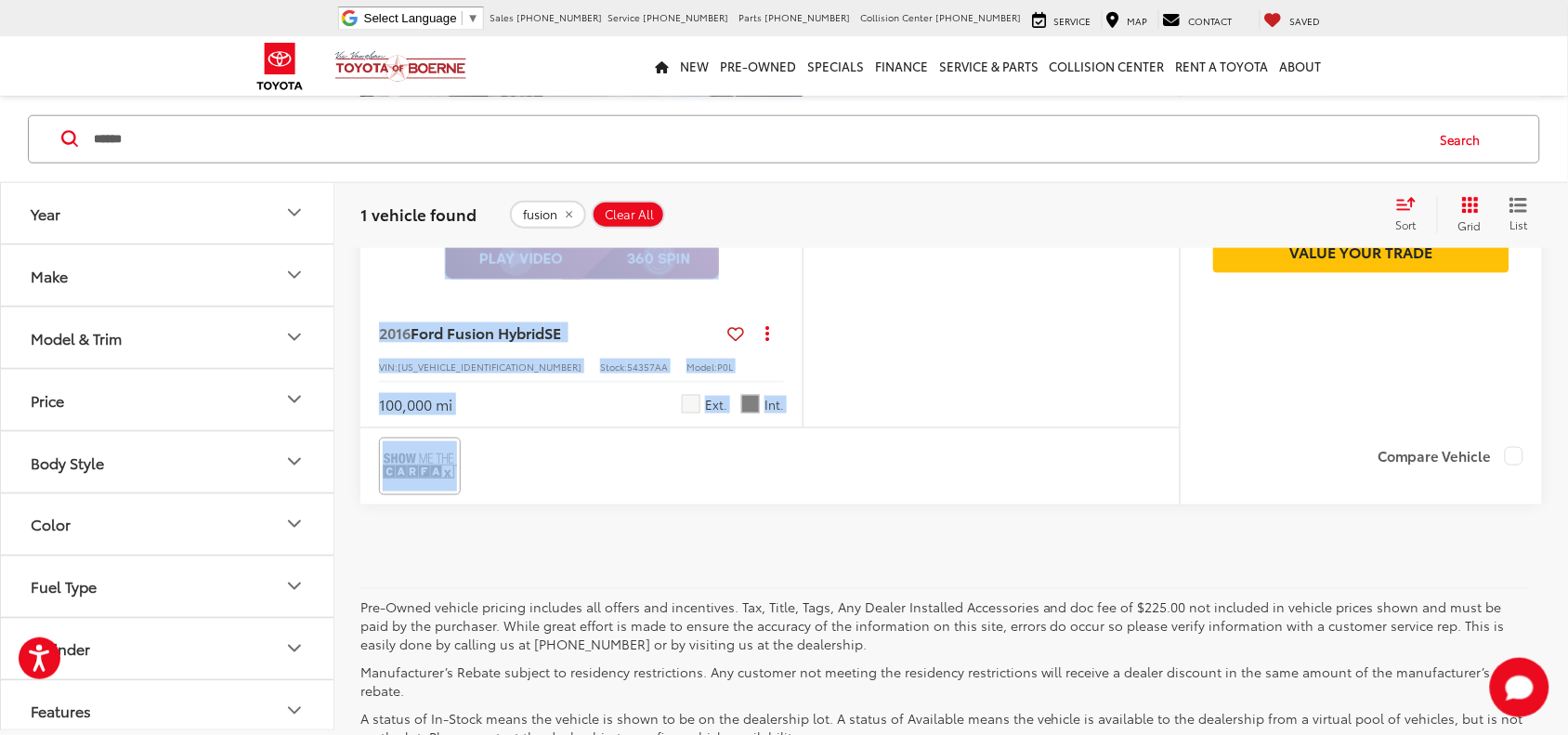
click at [1355, 562] on div "View More 2016 Ford Fusion Hybrid SE Copy Link Share Print View Details VIN: 3F…" at bounding box center [951, 233] width 1182 height 691
drag, startPoint x: 1461, startPoint y: 535, endPoint x: 410, endPoint y: 224, distance: 1096.0
click at [410, 225] on div "Year Make Model & Trim Price * — ****** 0 21000 Special Offers Only Only show v…" at bounding box center [784, 258] width 1568 height 1051
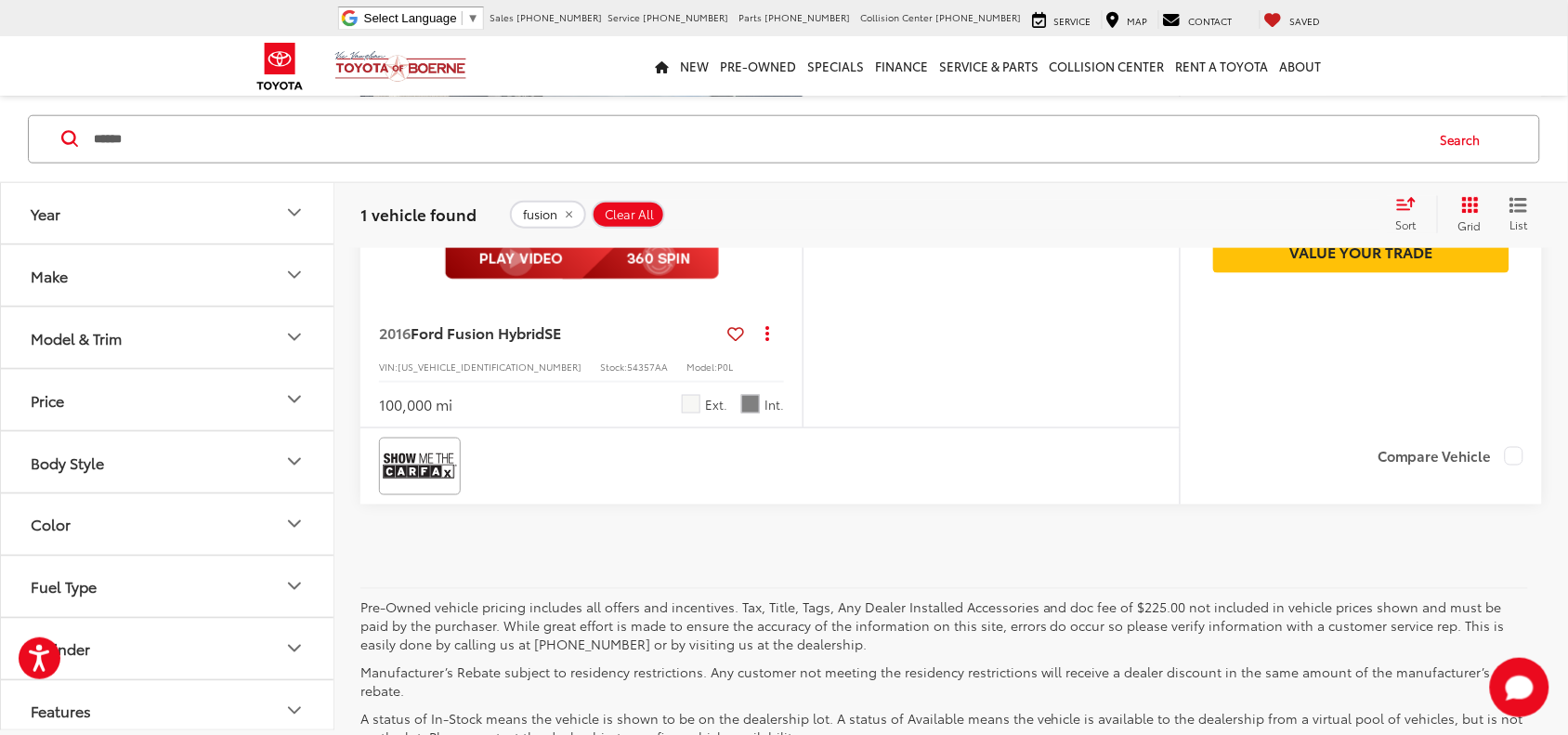
click at [350, 211] on div "1 vehicle found fusion Clear All + 0 test Sort Price: High to Low Price: Low to…" at bounding box center [951, 213] width 1234 height 66
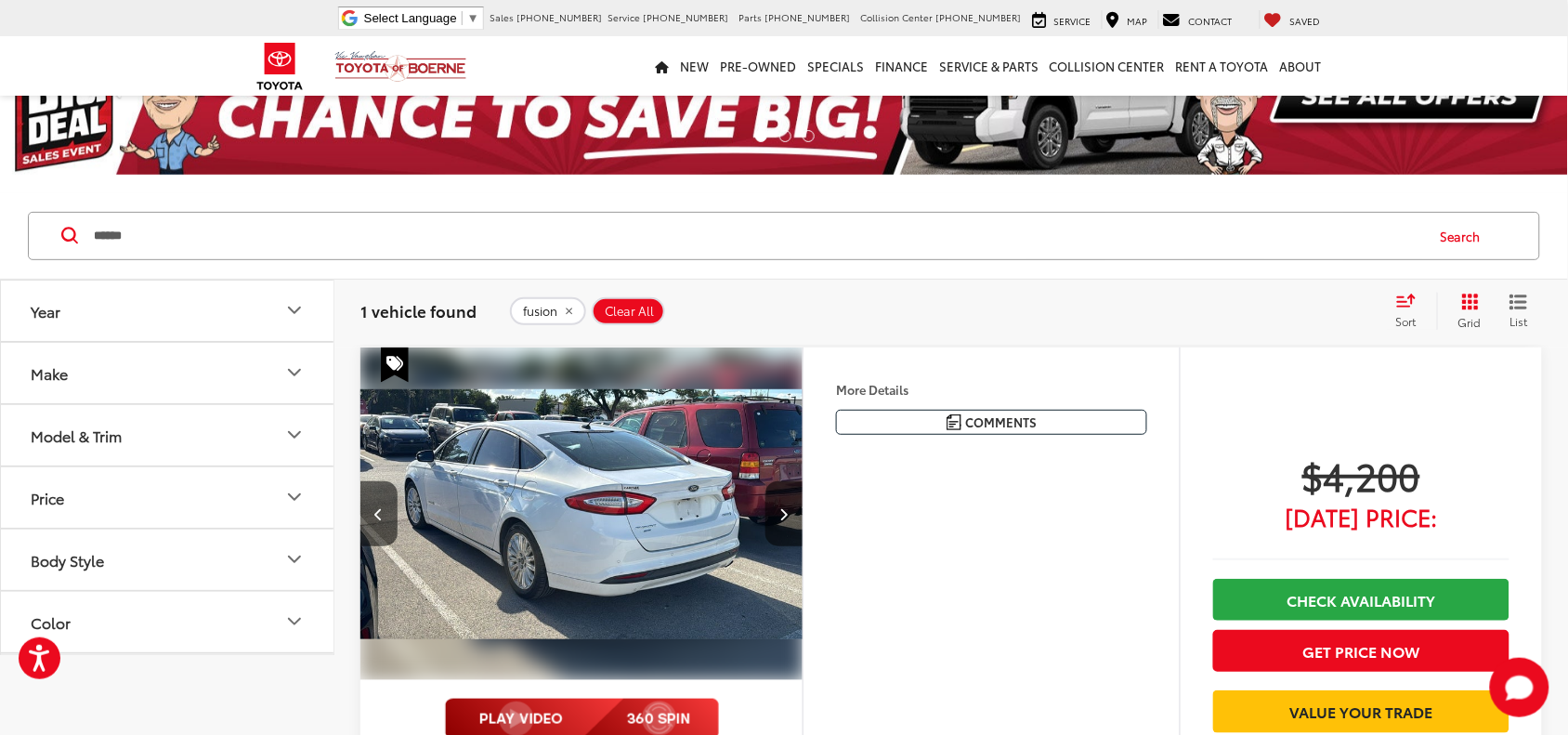
scroll to position [116, 0]
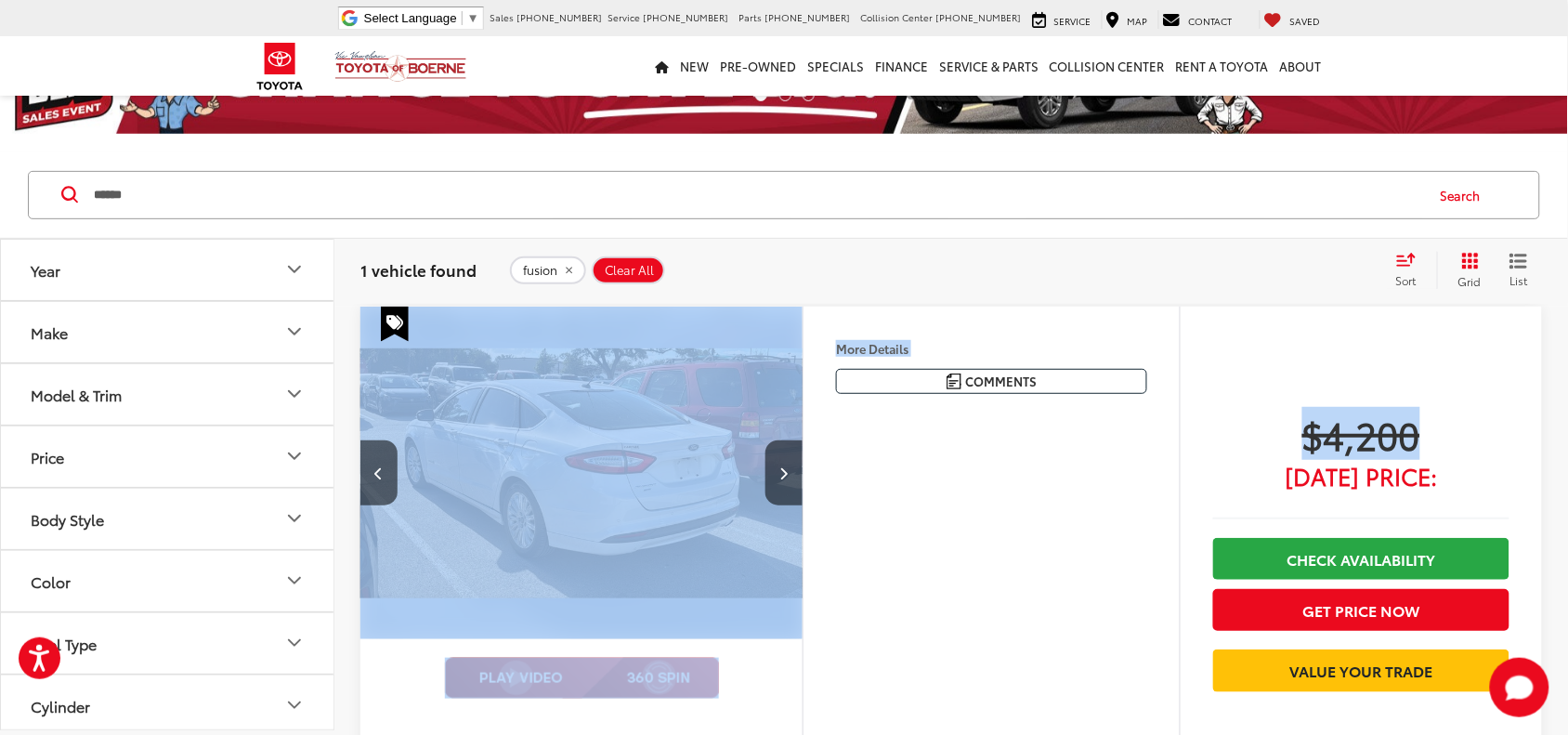
drag, startPoint x: 1546, startPoint y: 324, endPoint x: 346, endPoint y: 378, distance: 1201.2
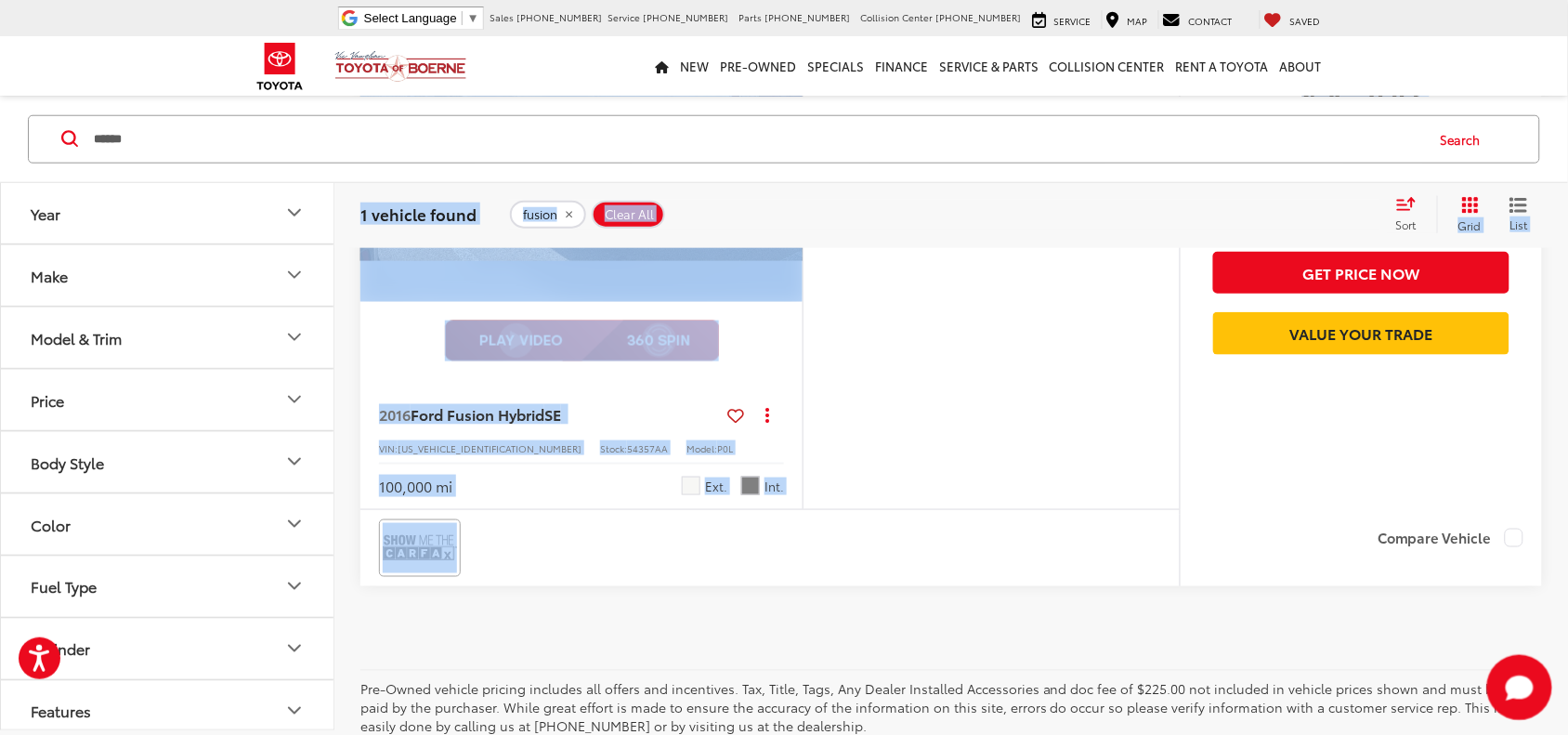
scroll to position [507, 0]
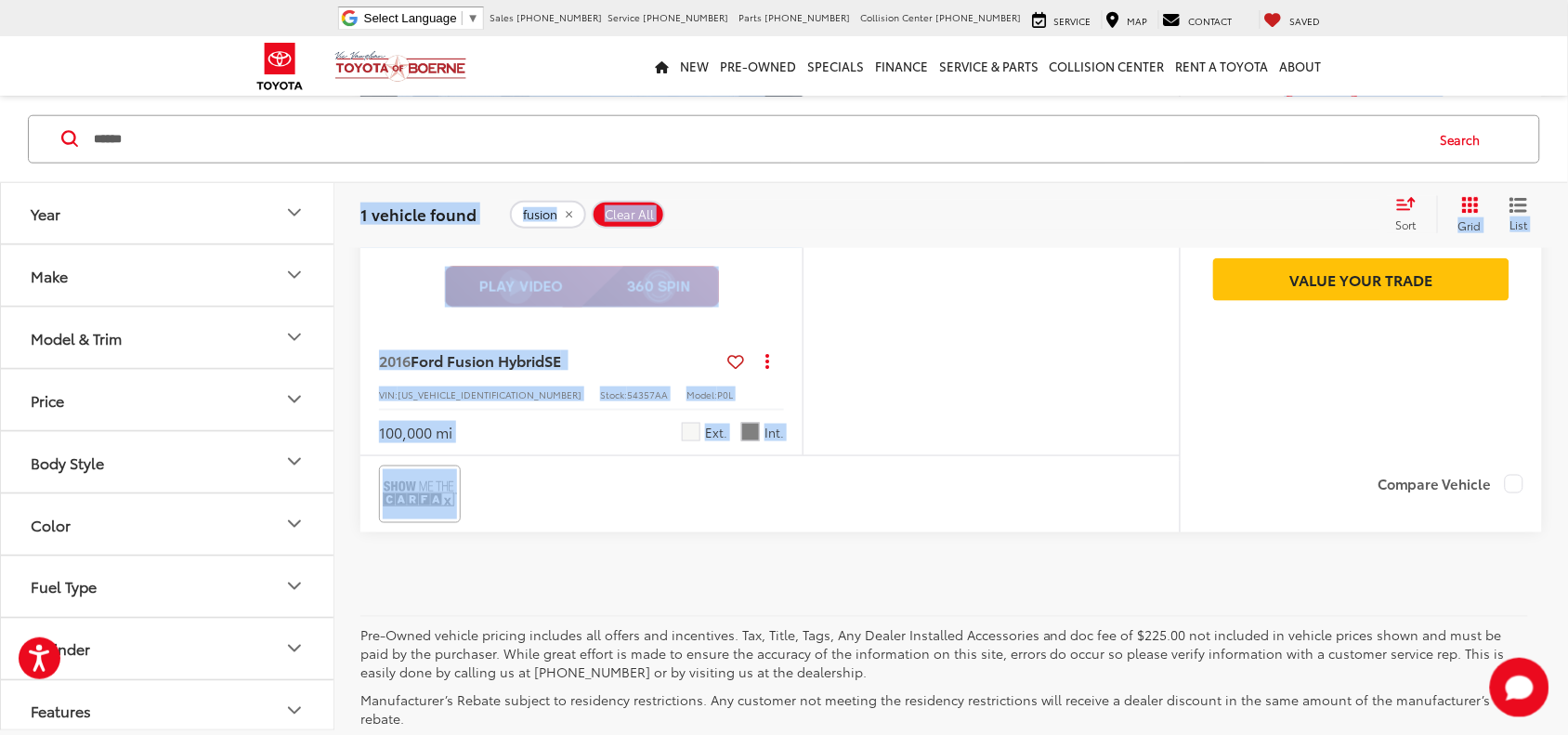
drag, startPoint x: 355, startPoint y: 371, endPoint x: 1502, endPoint y: 543, distance: 1159.8
click at [1502, 543] on div "Year Make Model & Trim Price * — ****** 0 21000 Special Offers Only Only show v…" at bounding box center [784, 286] width 1568 height 1051
click at [1499, 537] on div "View More 2016 Ford Fusion Hybrid SE Copy Link Share Print View Details VIN: 3F…" at bounding box center [951, 261] width 1182 height 691
click at [1507, 549] on div "View More 2016 Ford Fusion Hybrid SE Copy Link Share Print View Details VIN: 3F…" at bounding box center [951, 261] width 1182 height 691
drag, startPoint x: 1507, startPoint y: 550, endPoint x: 552, endPoint y: 234, distance: 1005.9
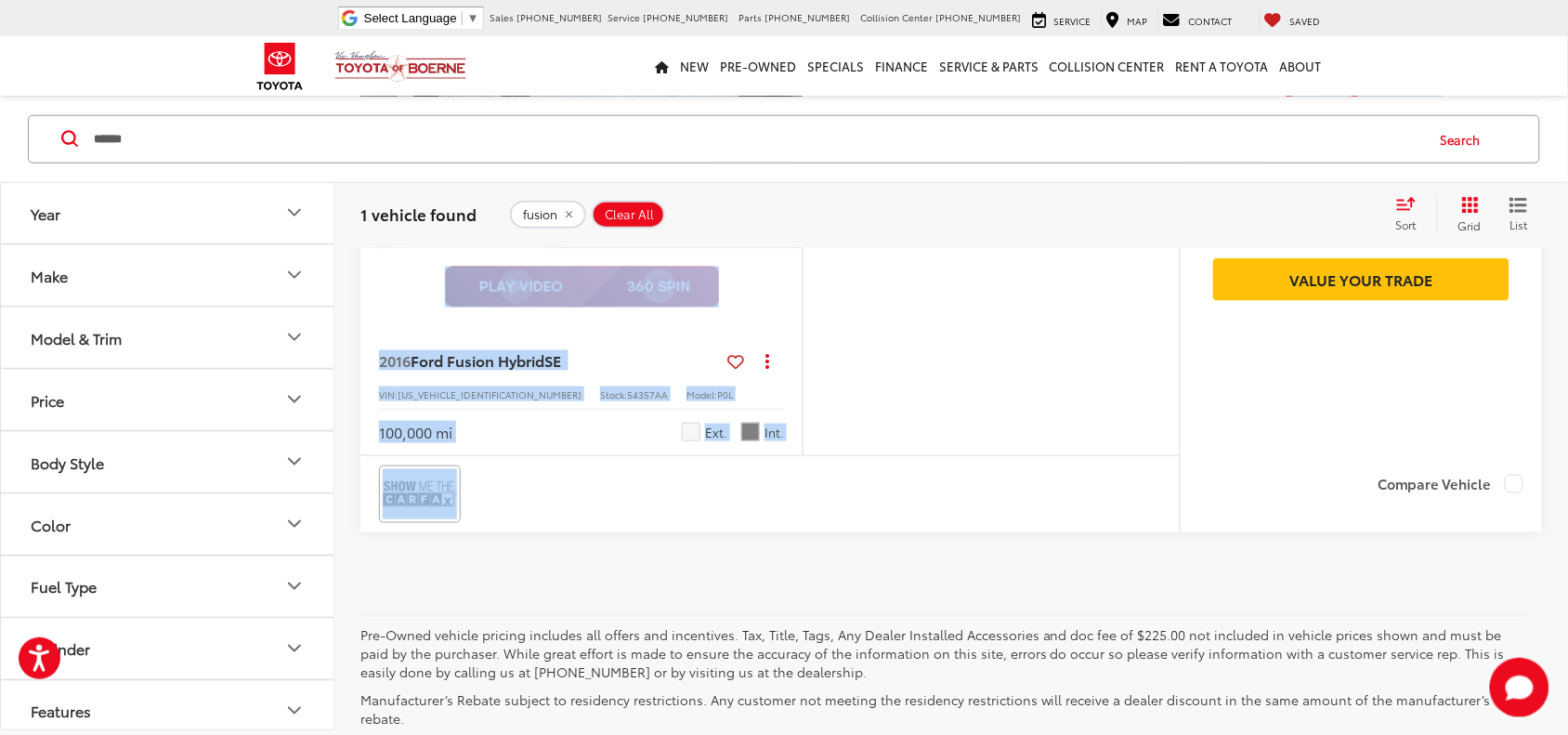
click at [620, 251] on div "View More 2016 Ford Fusion Hybrid SE Copy Link Share Print View Details VIN: 3F…" at bounding box center [951, 261] width 1182 height 691
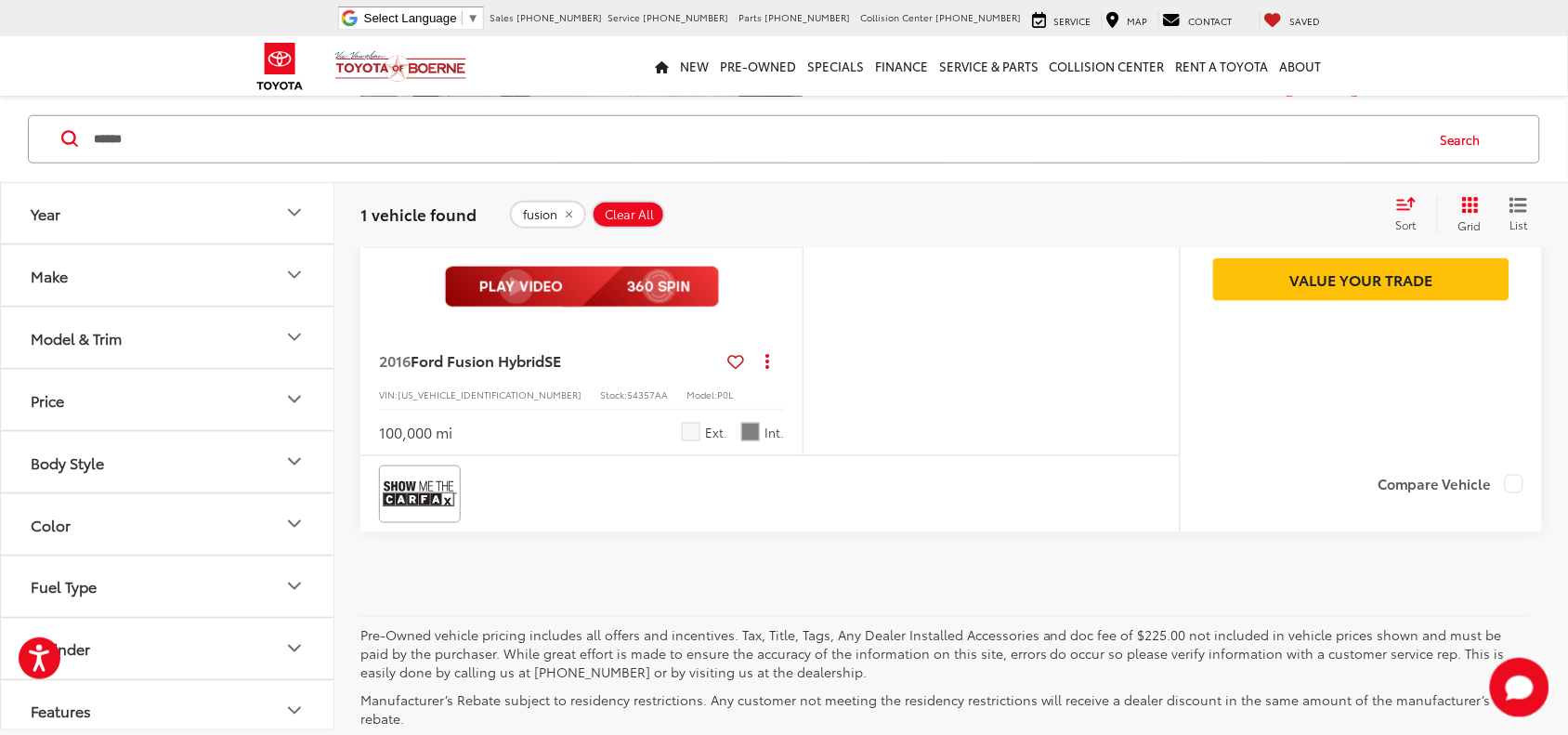
click at [810, 233] on div "1 vehicle found fusion Clear All + 0 test Sort Price: High to Low Price: Low to…" at bounding box center [951, 214] width 1182 height 37
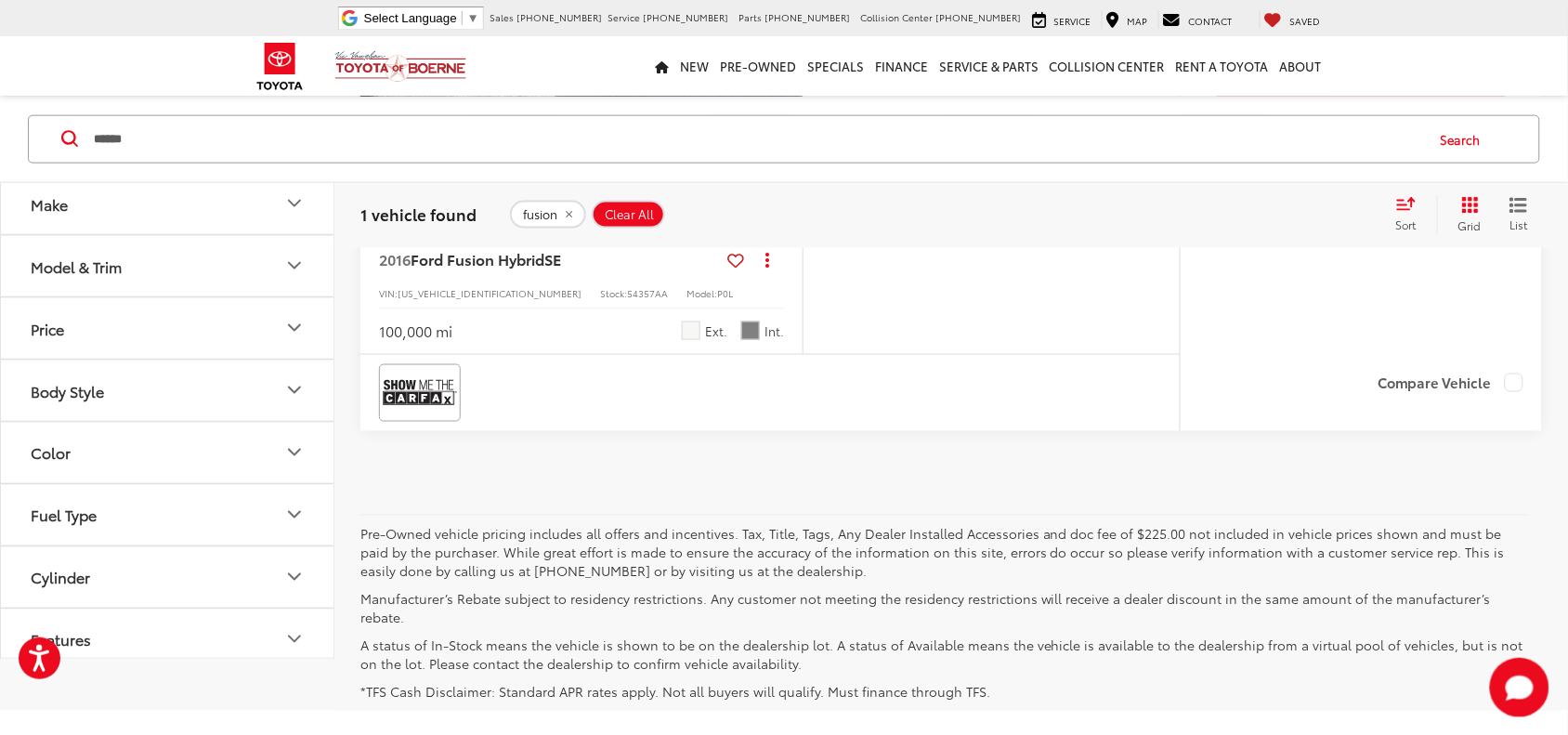
scroll to position [544, 0]
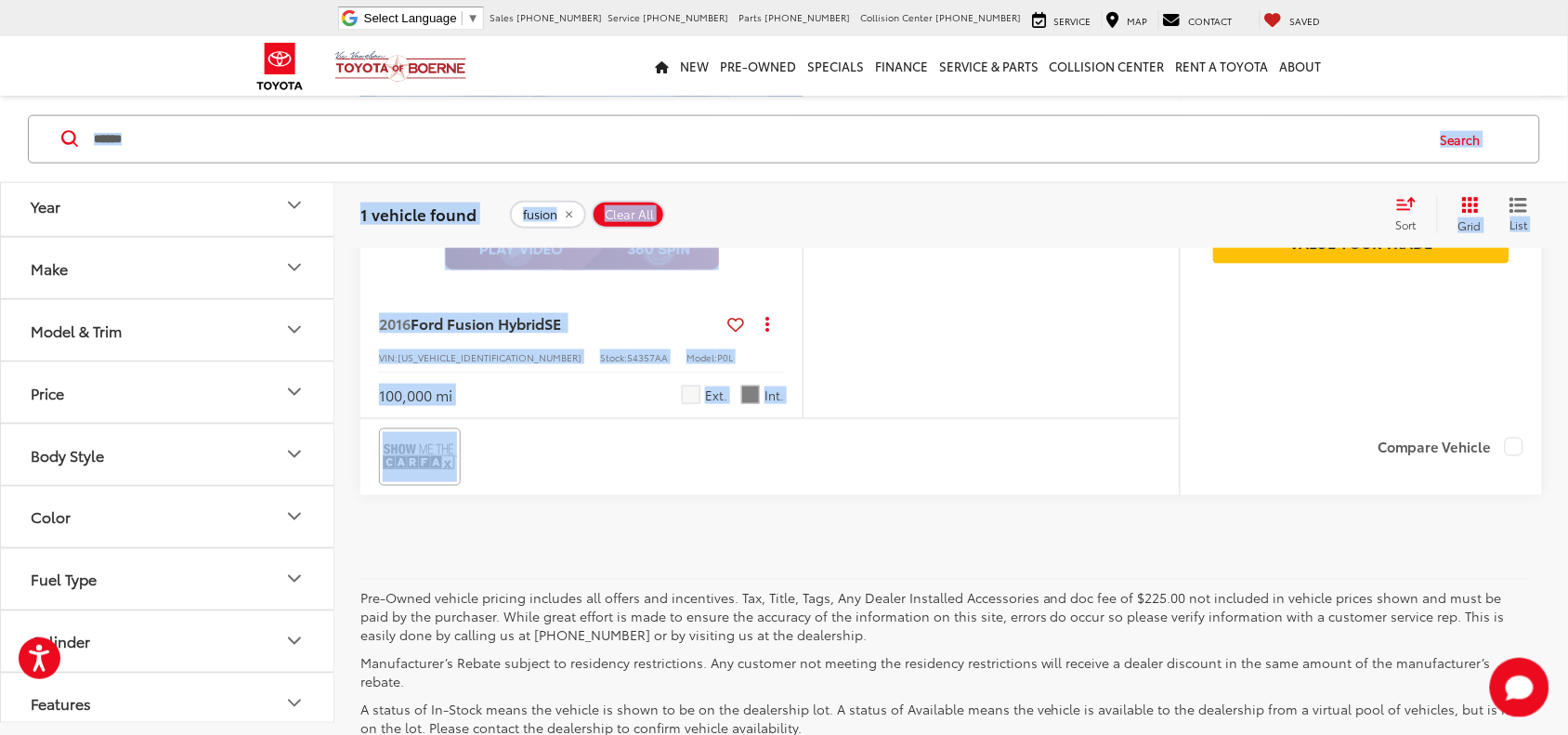
drag, startPoint x: 1515, startPoint y: 540, endPoint x: 299, endPoint y: 159, distance: 1274.3
click at [299, 159] on div "Year Make Model & Trim Price * — ****** 0 21000 Special Offers Only Only show v…" at bounding box center [784, 249] width 1568 height 1051
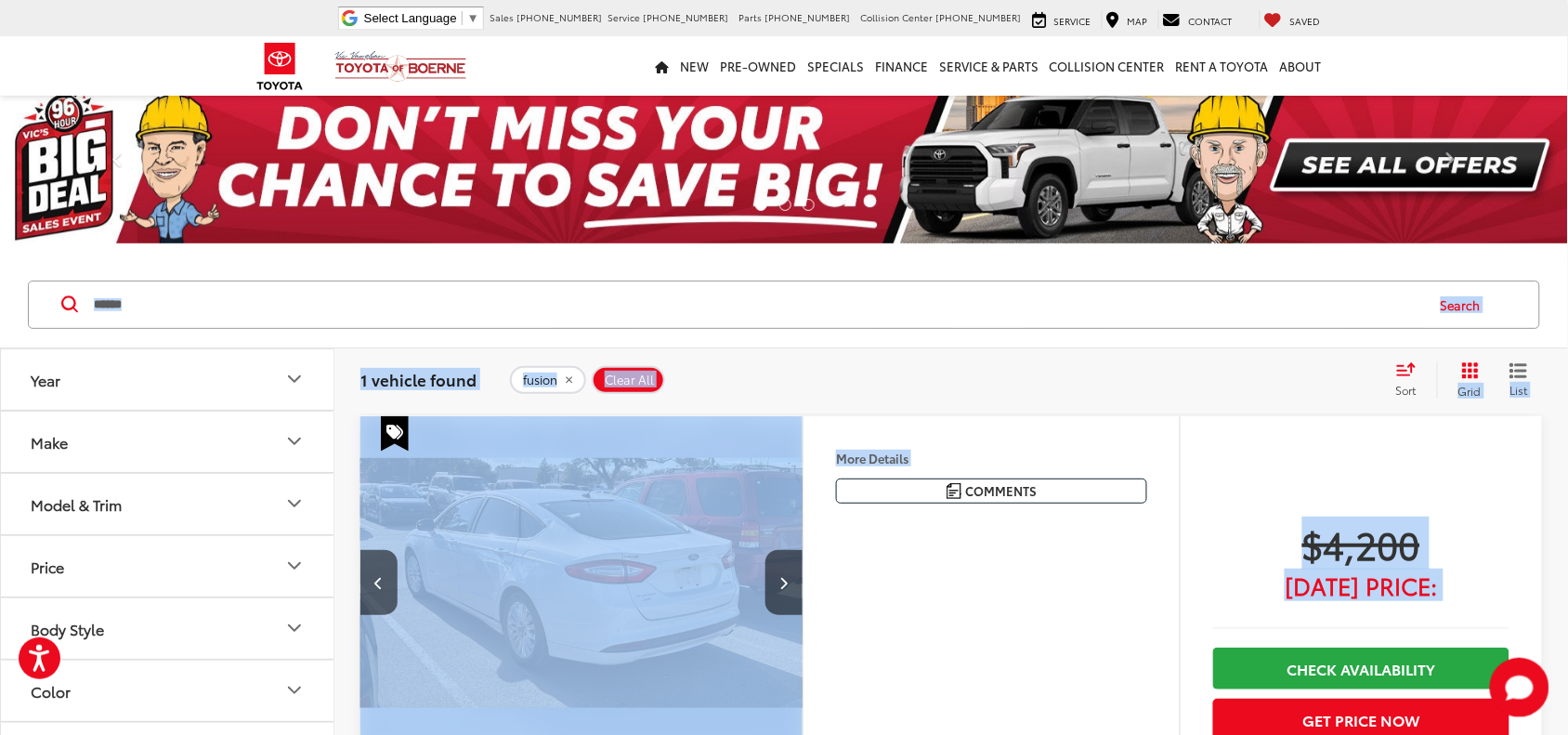
scroll to position [0, 0]
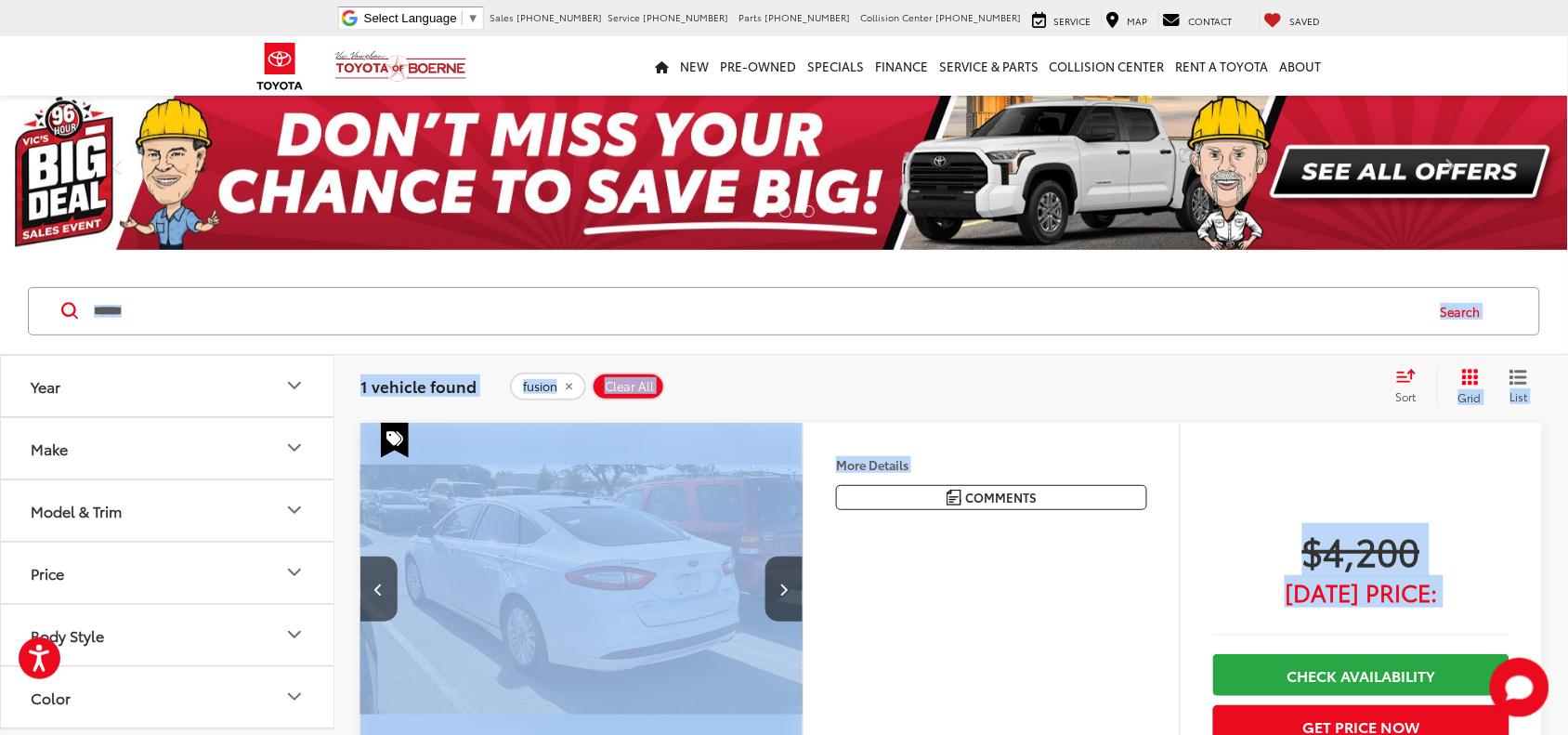
click at [899, 571] on div "More Details Comments Dealer Comments 2016 Ford Fusion Hybrid SE White Inspecte…" at bounding box center [991, 692] width 377 height 540
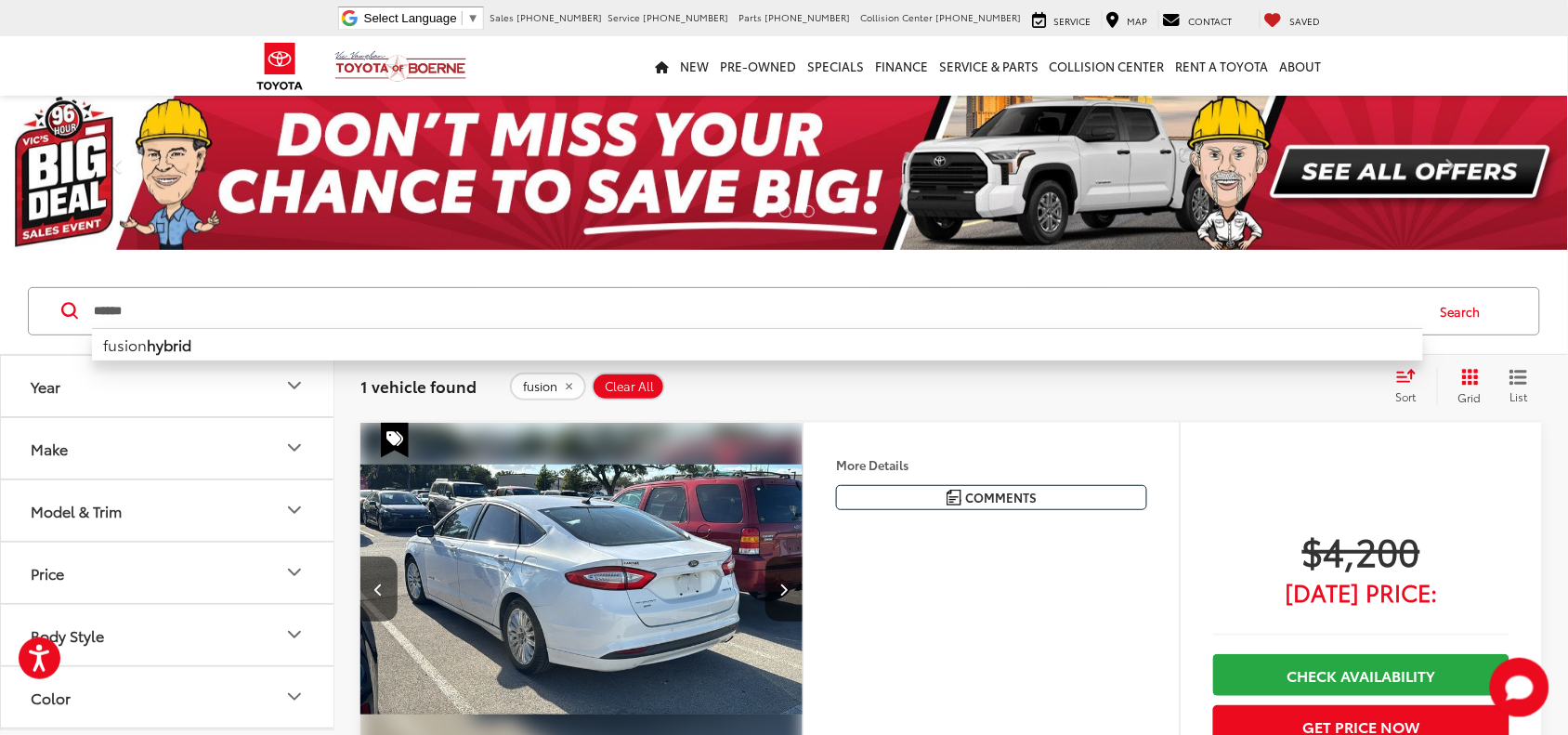
click at [618, 292] on input "******" at bounding box center [758, 312] width 1331 height 45
drag, startPoint x: 437, startPoint y: 323, endPoint x: 0, endPoint y: 355, distance: 438.2
click at [0, 355] on div "****** ****** fusion hybrid Search" at bounding box center [784, 312] width 1568 height 86
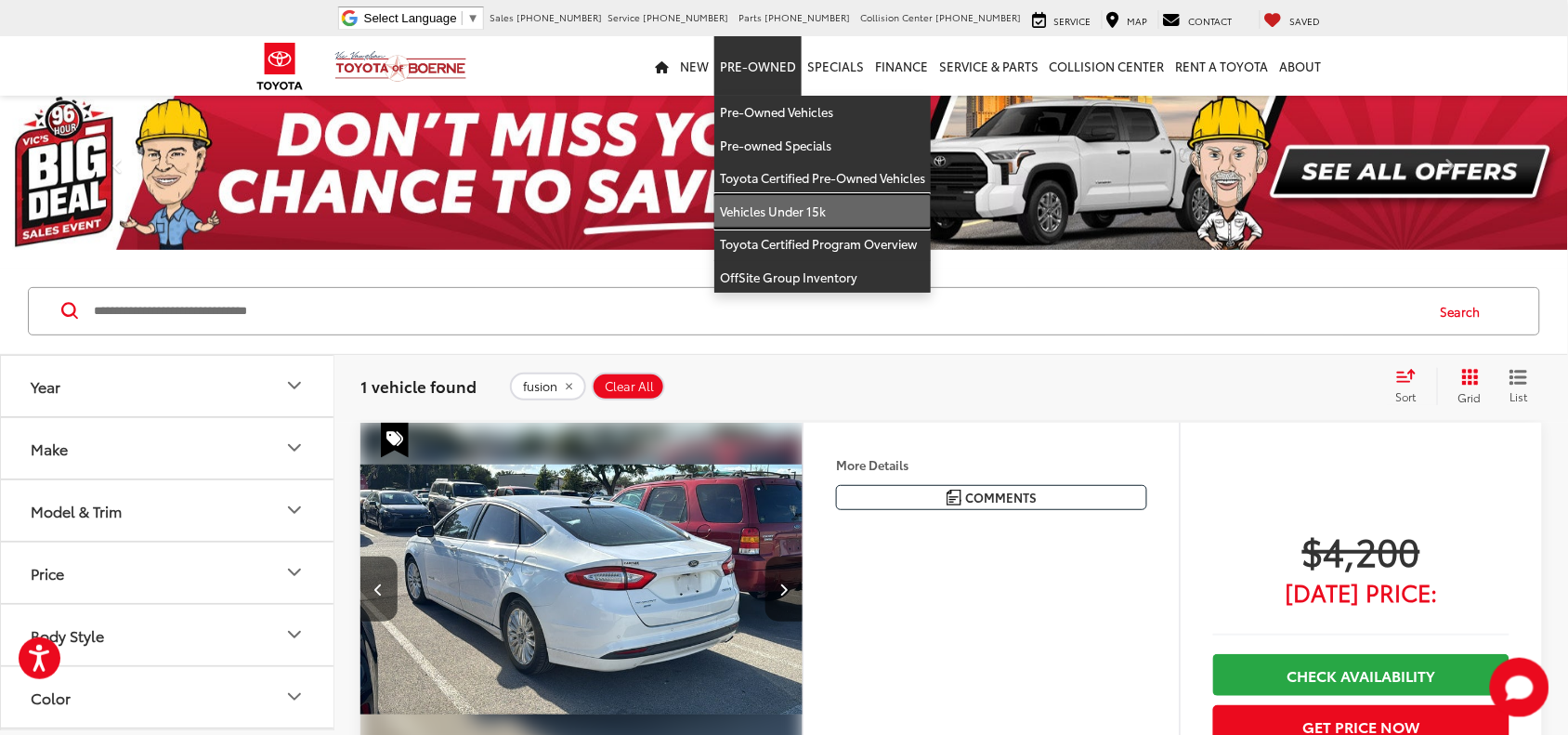
drag, startPoint x: 822, startPoint y: 199, endPoint x: 834, endPoint y: 252, distance: 54.3
click at [822, 200] on link "Vehicles Under 15k" at bounding box center [822, 212] width 216 height 33
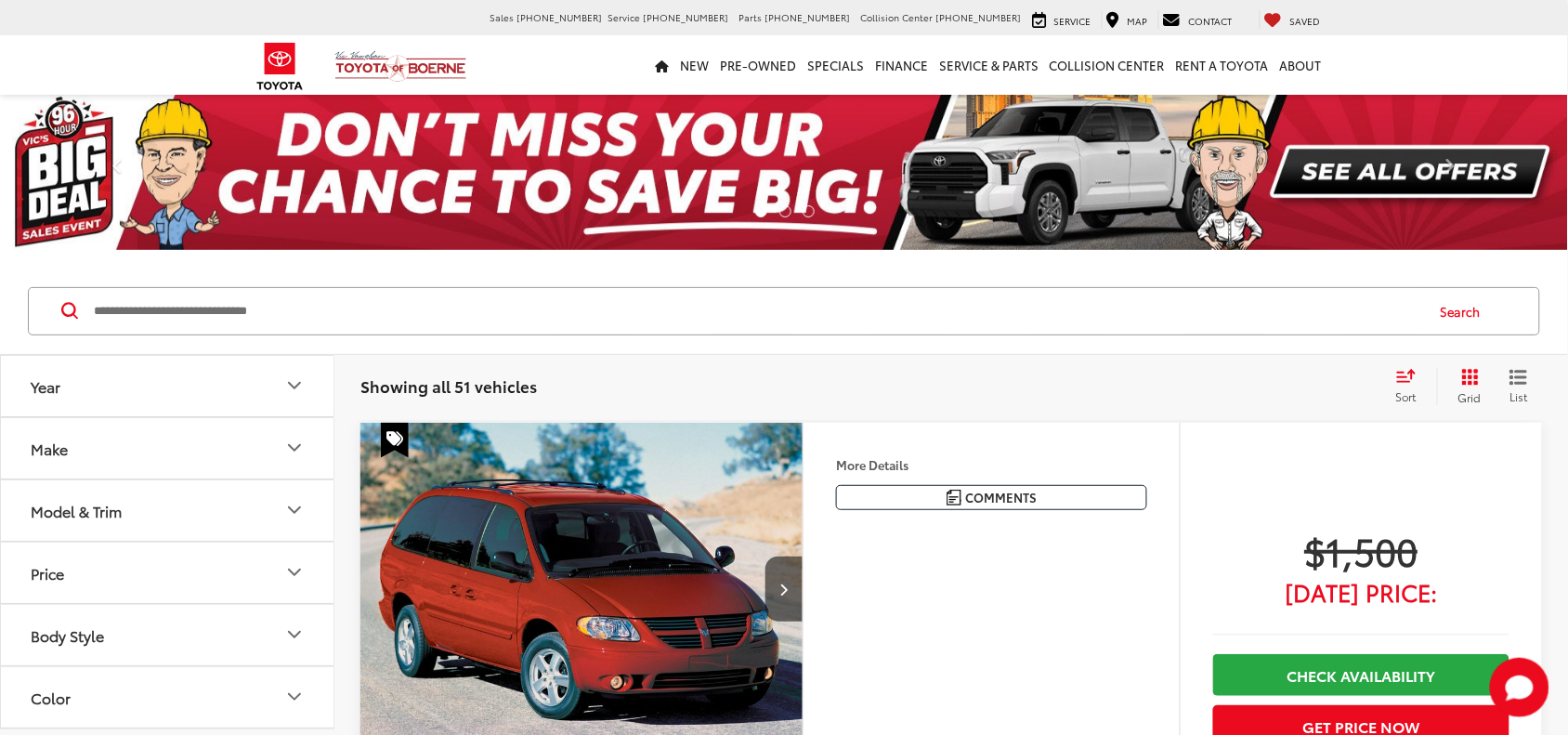
click at [530, 317] on input "Search by Make, Model, or Keyword" at bounding box center [758, 312] width 1331 height 45
